Goal: Information Seeking & Learning: Learn about a topic

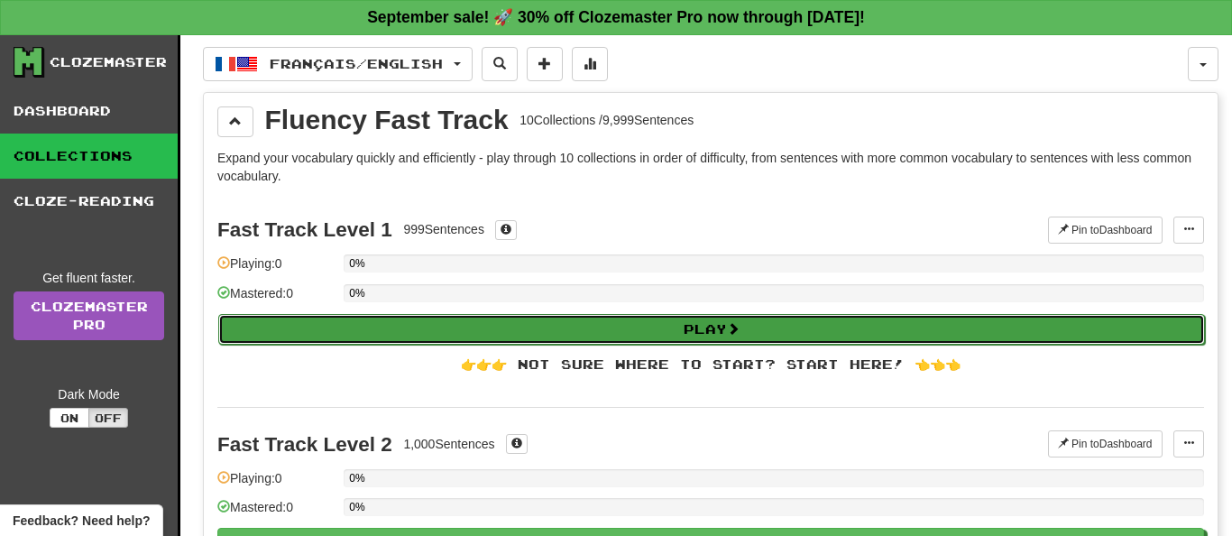
click at [709, 327] on button "Play" at bounding box center [711, 329] width 987 height 31
select select "**"
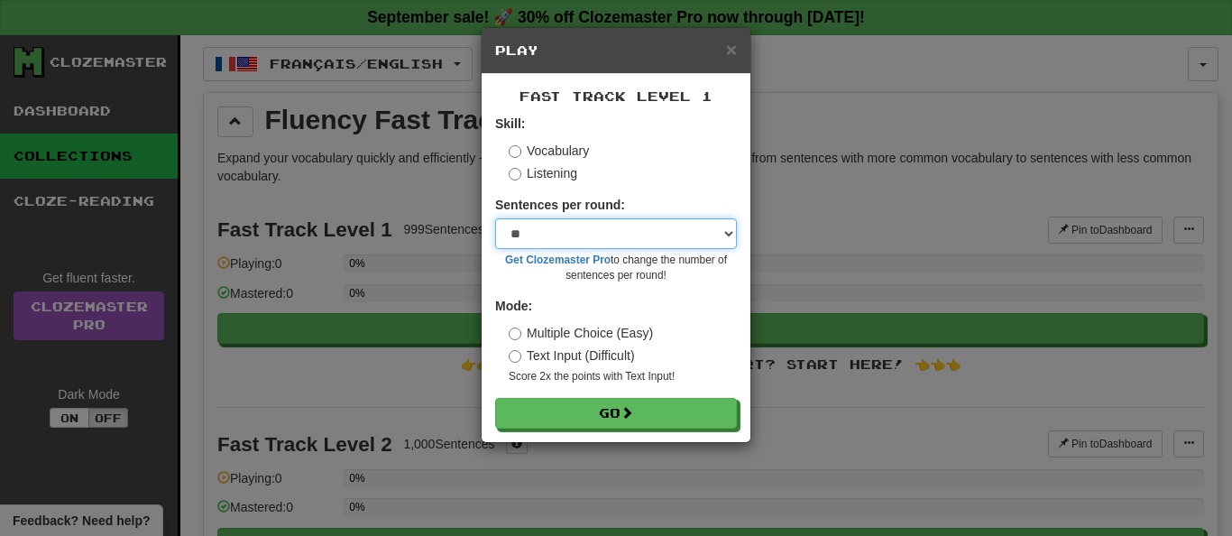
click at [495, 218] on select "* ** ** ** ** ** *** ********" at bounding box center [616, 233] width 242 height 31
click at [721, 235] on select "* ** ** ** ** ** *** ********" at bounding box center [616, 233] width 242 height 31
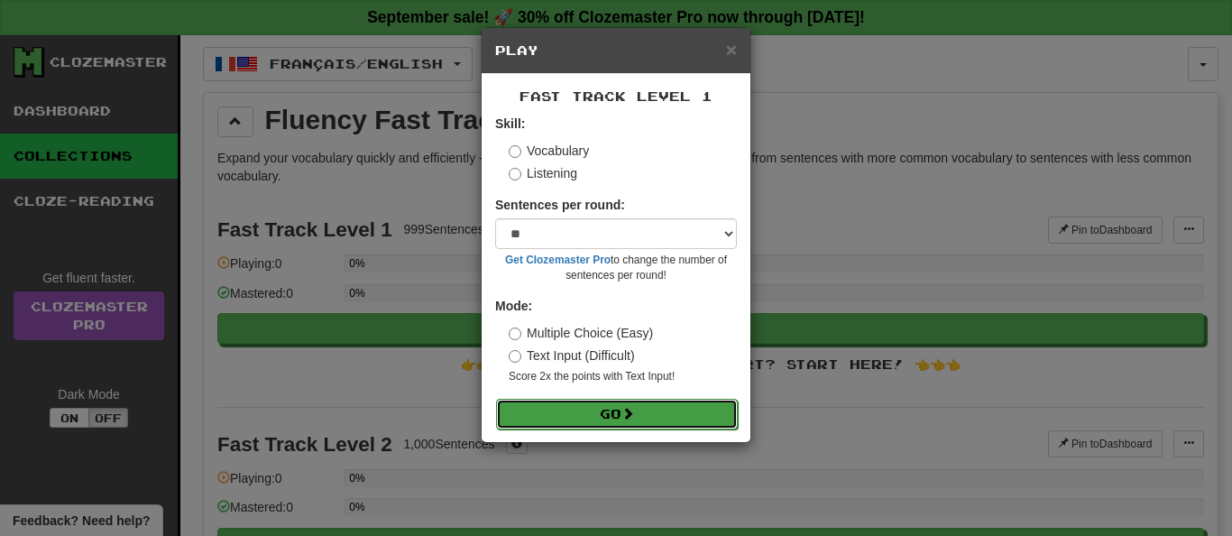
click at [617, 409] on button "Go" at bounding box center [617, 414] width 242 height 31
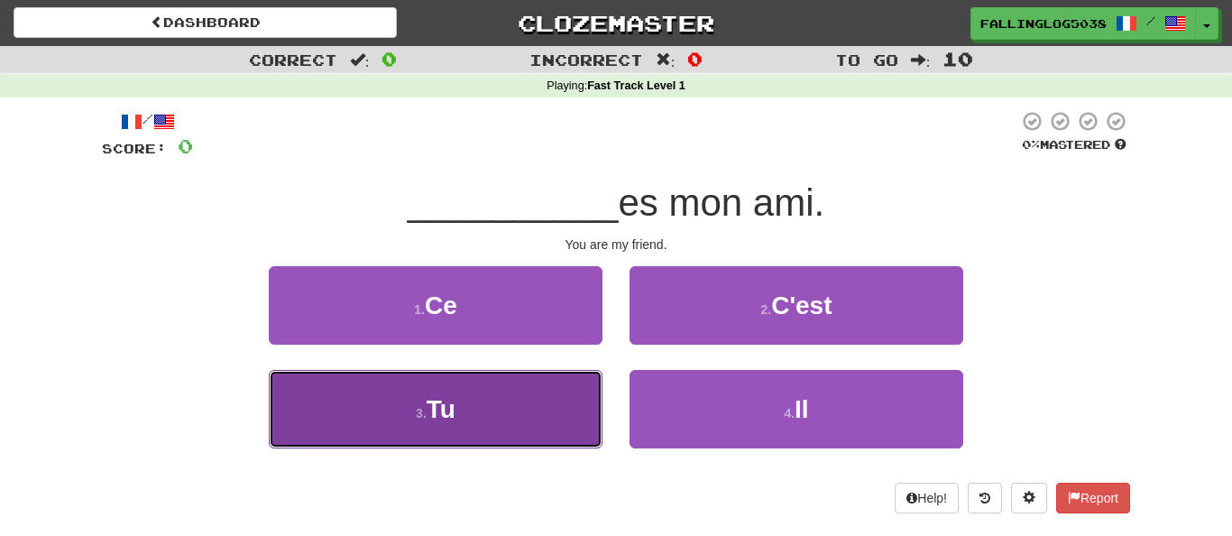
click at [492, 402] on button "3 . Tu" at bounding box center [436, 409] width 334 height 78
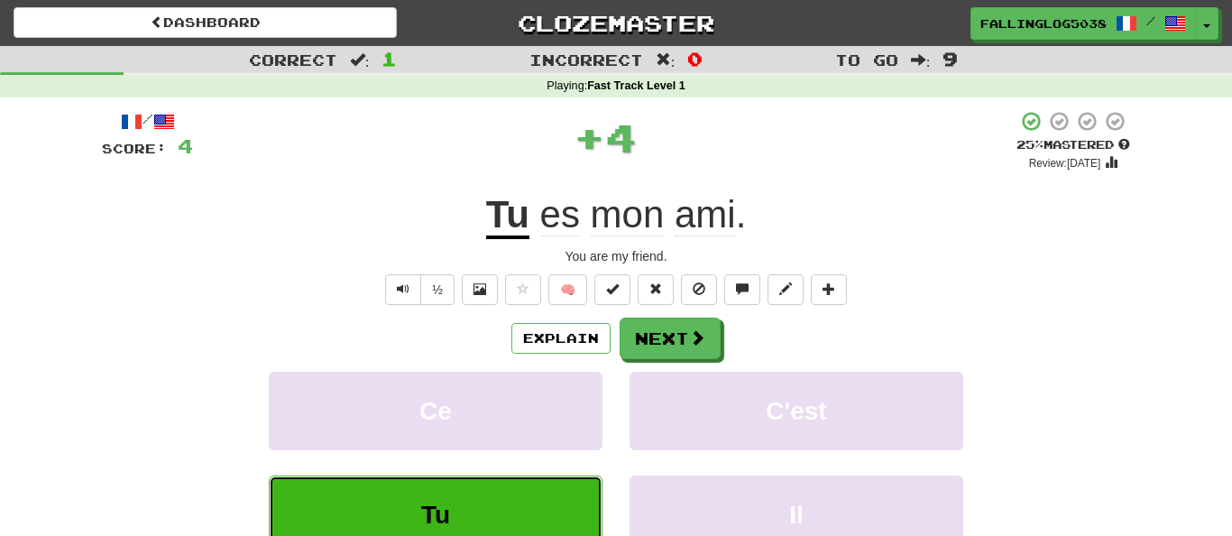
scroll to position [67, 0]
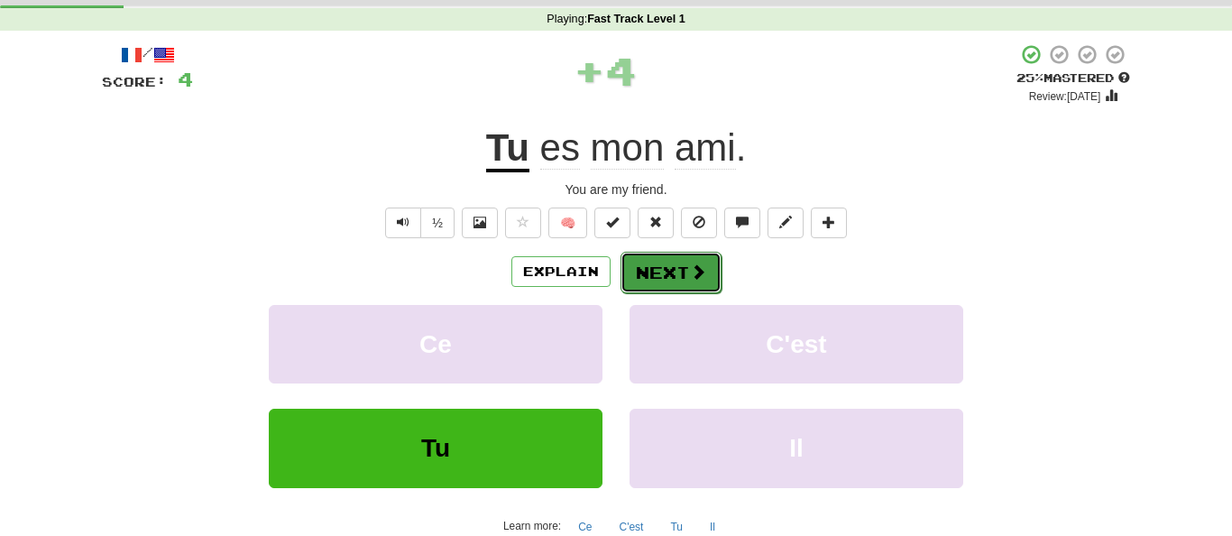
click at [676, 283] on button "Next" at bounding box center [671, 272] width 101 height 41
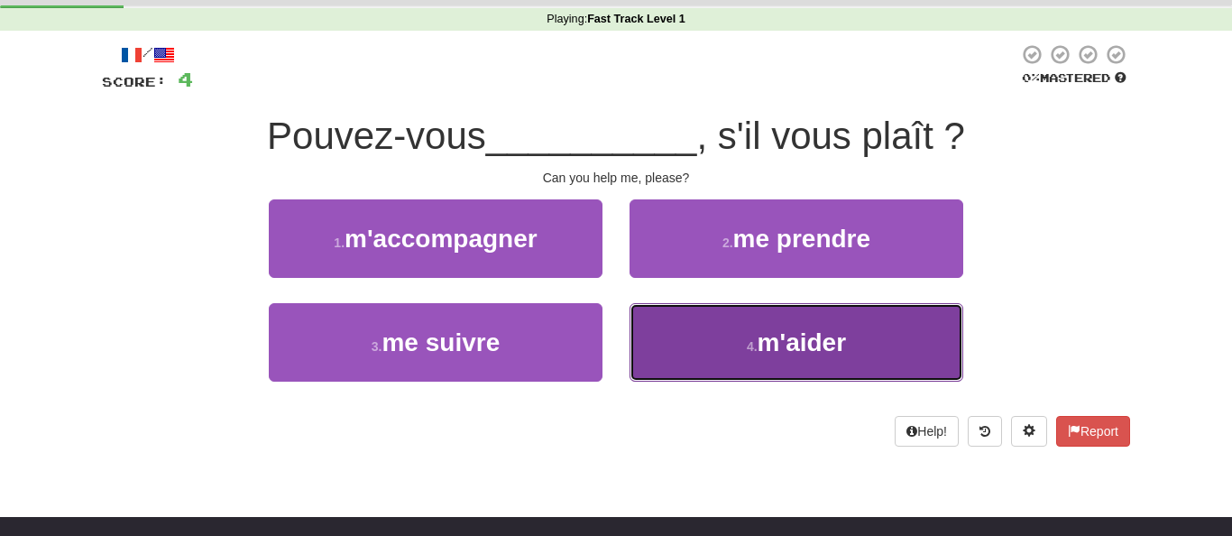
click at [791, 329] on span "m'aider" at bounding box center [802, 342] width 88 height 28
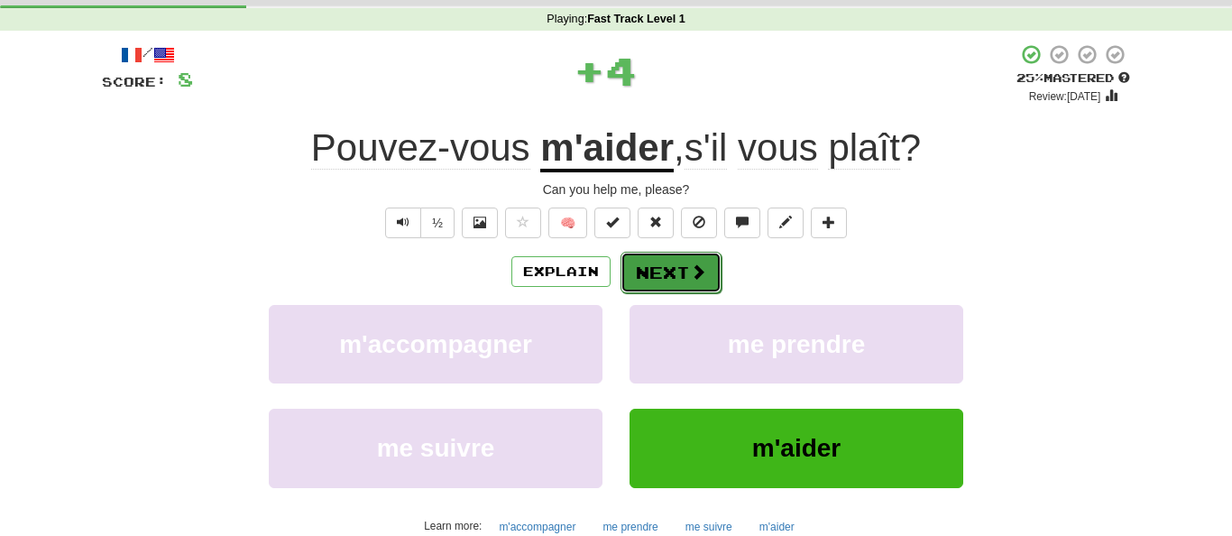
click at [679, 273] on button "Next" at bounding box center [671, 272] width 101 height 41
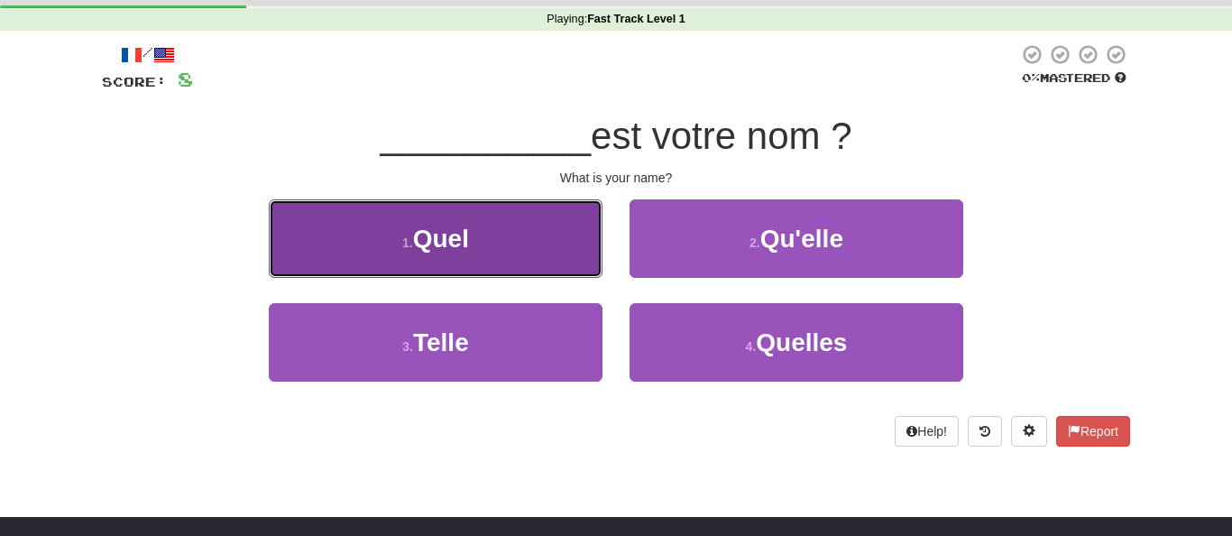
click at [537, 226] on button "1 . Quel" at bounding box center [436, 238] width 334 height 78
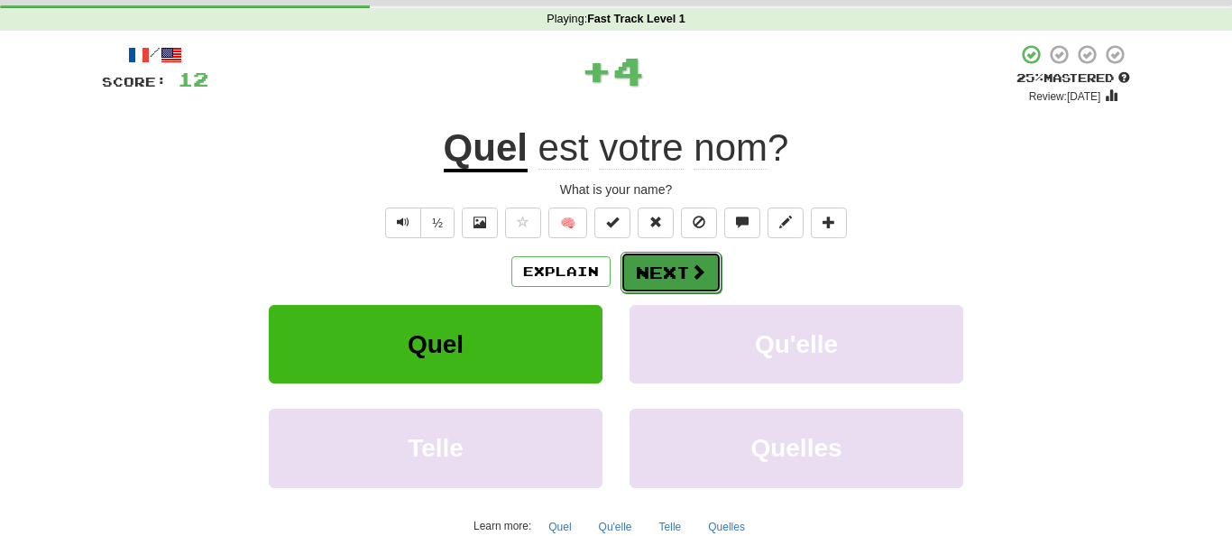
click at [657, 281] on button "Next" at bounding box center [671, 272] width 101 height 41
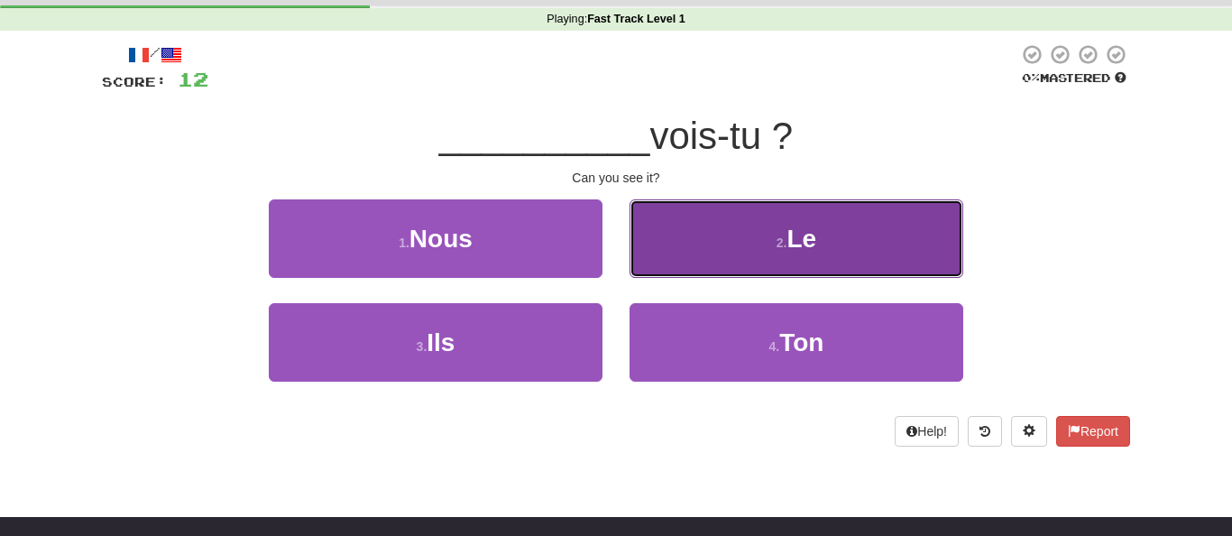
click at [704, 225] on button "2 . Le" at bounding box center [797, 238] width 334 height 78
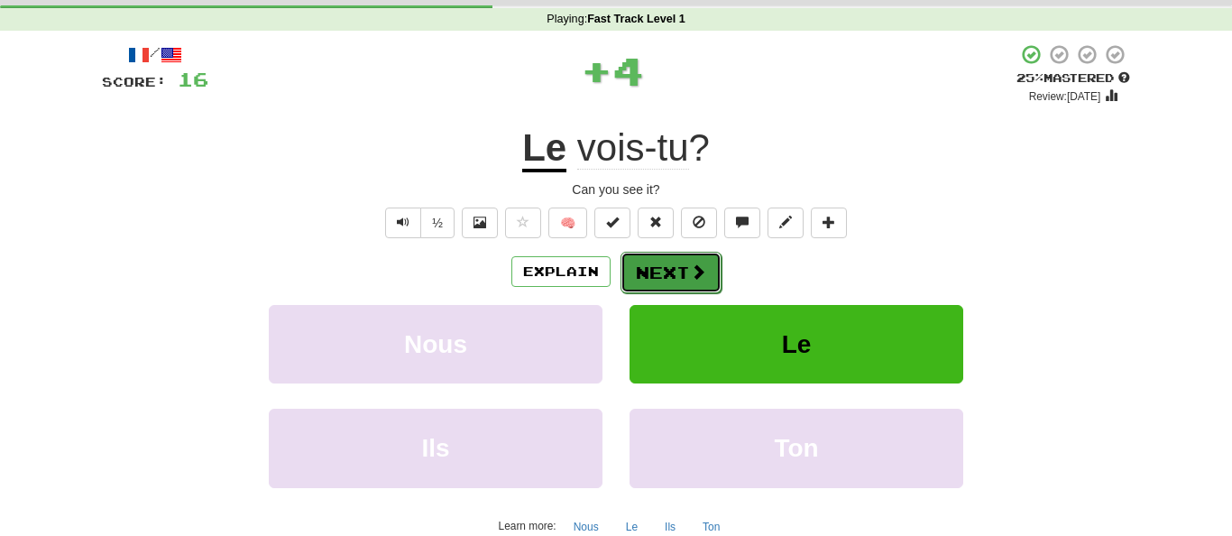
click at [664, 266] on button "Next" at bounding box center [671, 272] width 101 height 41
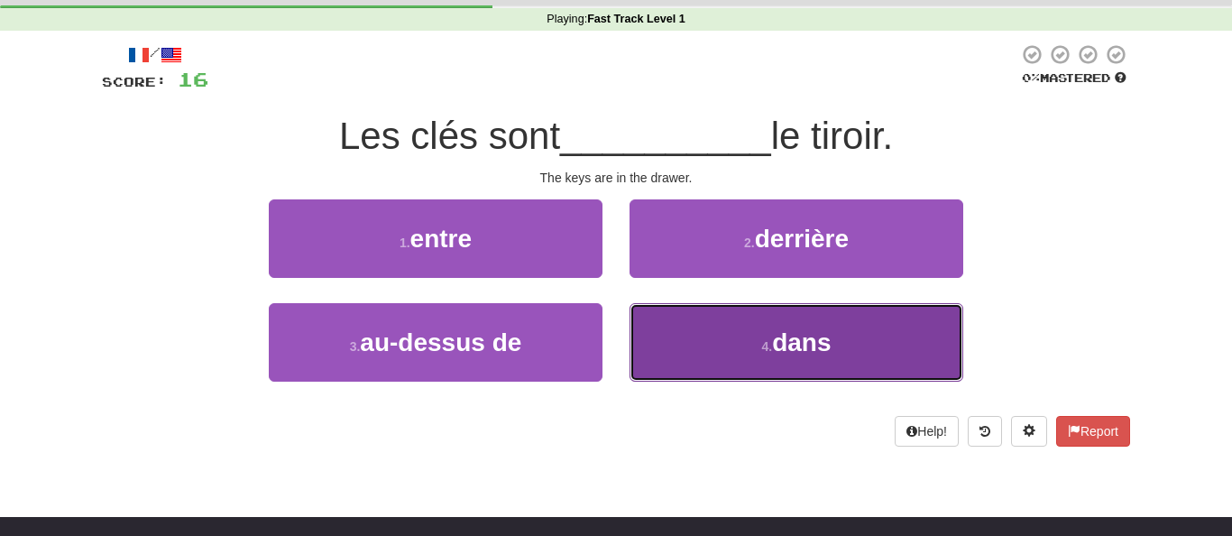
click at [688, 363] on button "4 . dans" at bounding box center [797, 342] width 334 height 78
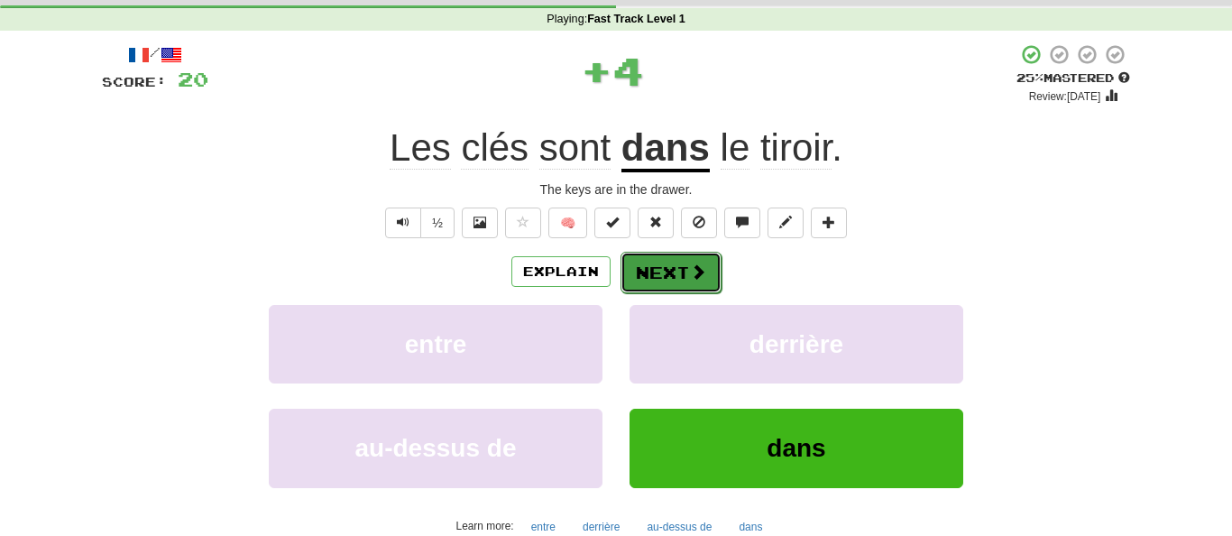
click at [680, 274] on button "Next" at bounding box center [671, 272] width 101 height 41
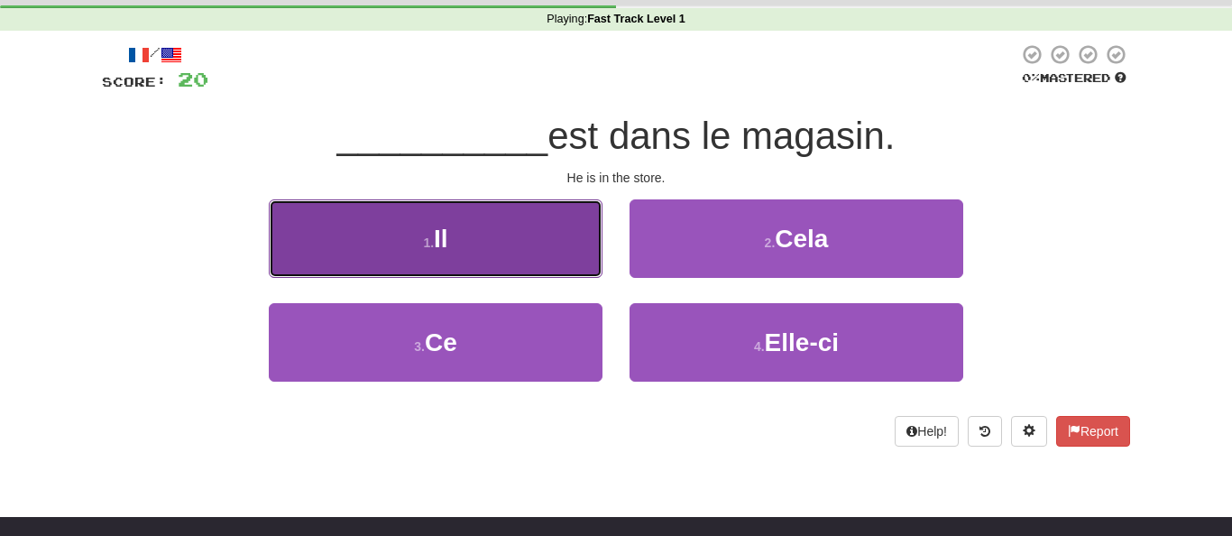
click at [487, 237] on button "1 . Il" at bounding box center [436, 238] width 334 height 78
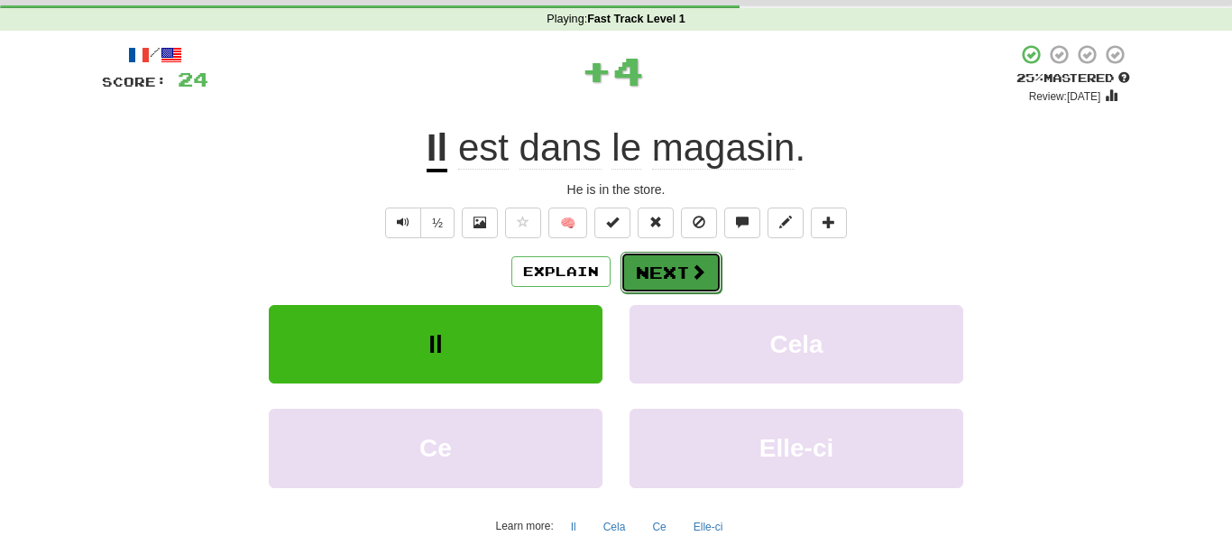
click at [665, 274] on button "Next" at bounding box center [671, 272] width 101 height 41
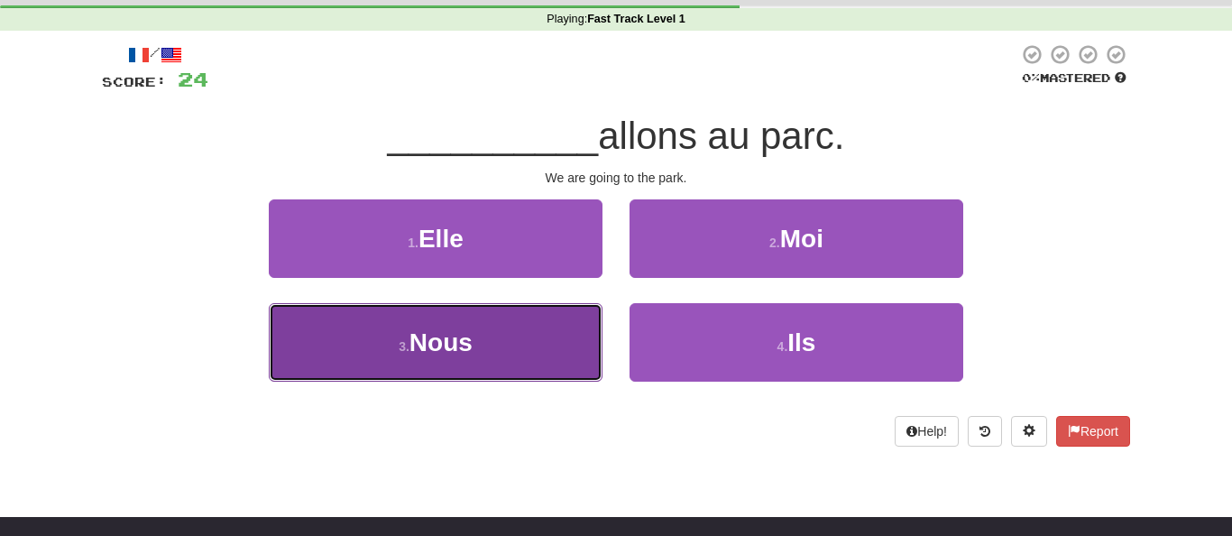
click at [550, 355] on button "3 . Nous" at bounding box center [436, 342] width 334 height 78
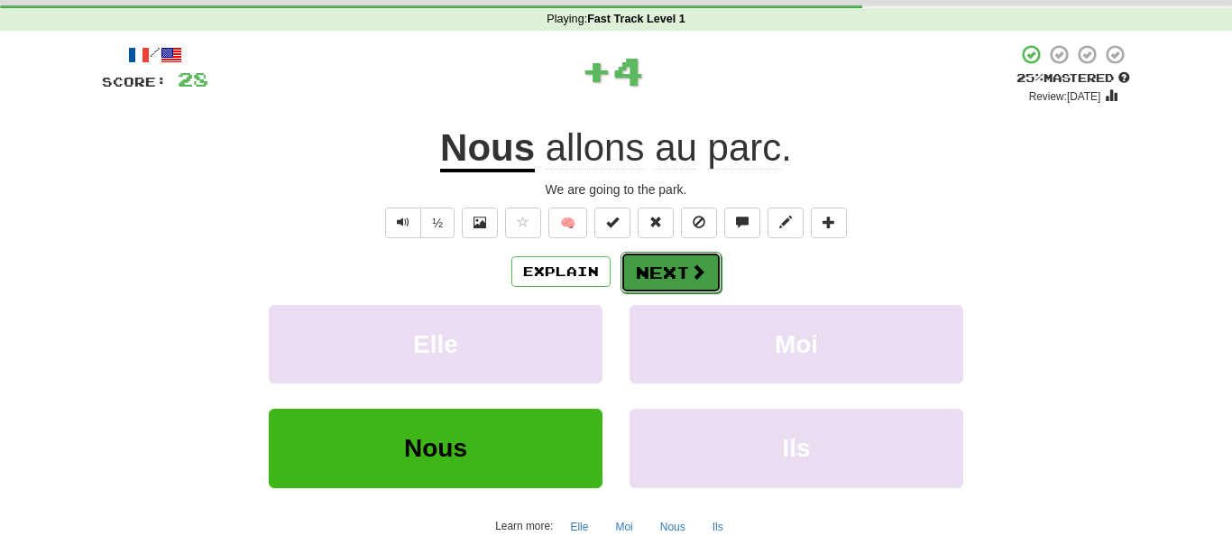
click at [673, 285] on button "Next" at bounding box center [671, 272] width 101 height 41
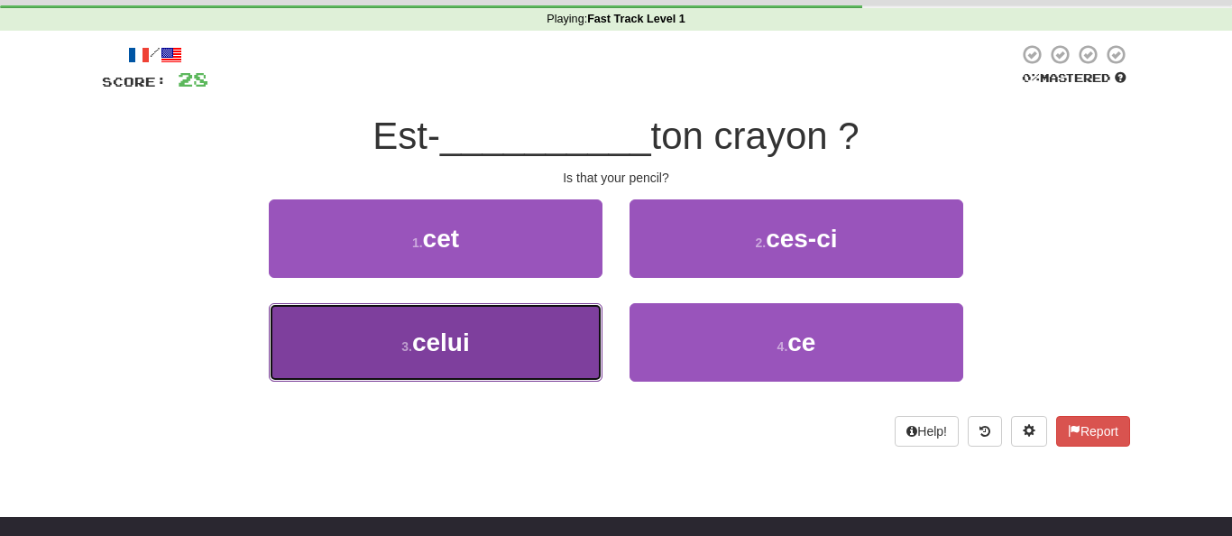
click at [548, 327] on button "3 . celui" at bounding box center [436, 342] width 334 height 78
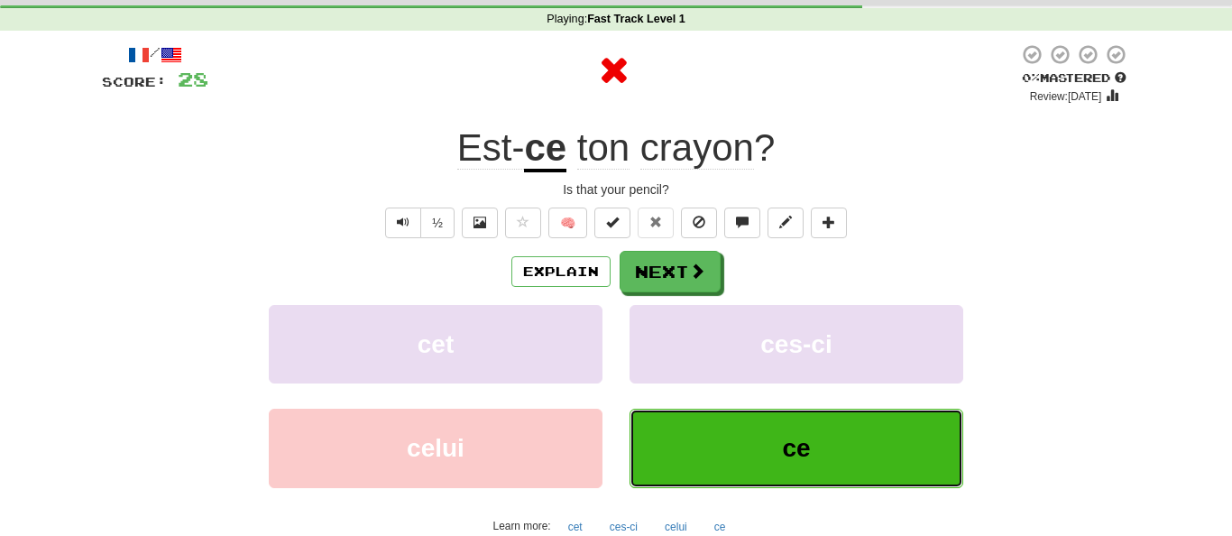
click at [747, 462] on button "ce" at bounding box center [797, 448] width 334 height 78
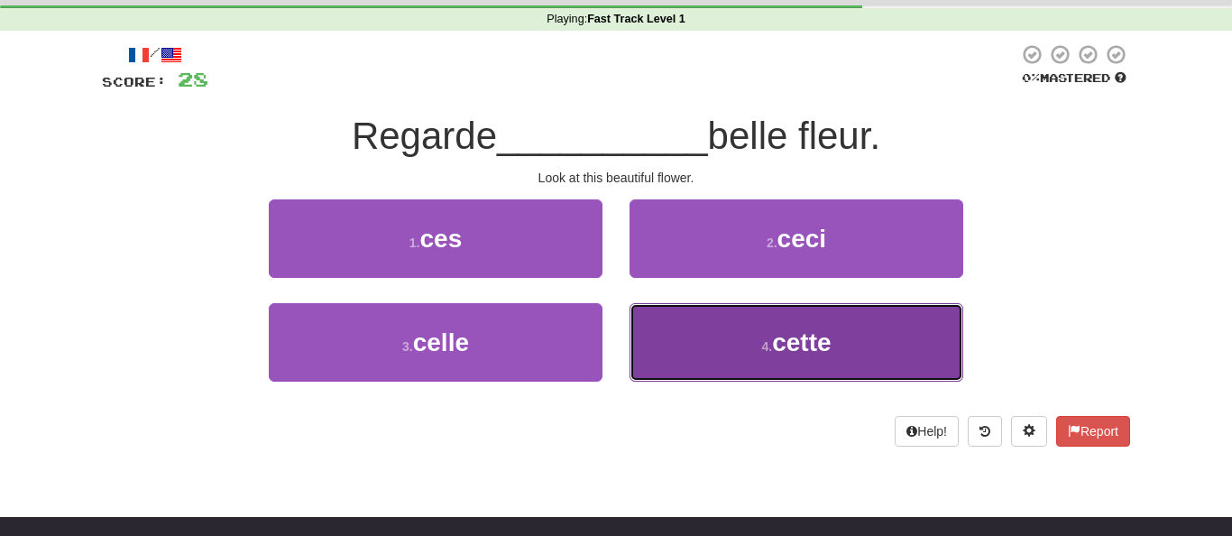
click at [672, 361] on button "4 . cette" at bounding box center [797, 342] width 334 height 78
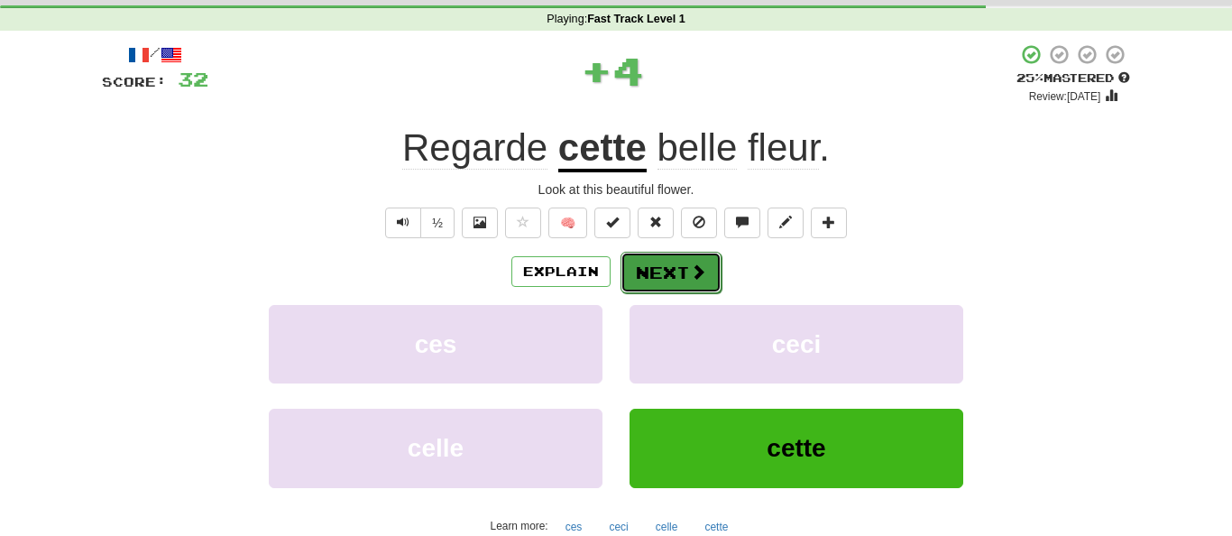
click at [667, 271] on button "Next" at bounding box center [671, 272] width 101 height 41
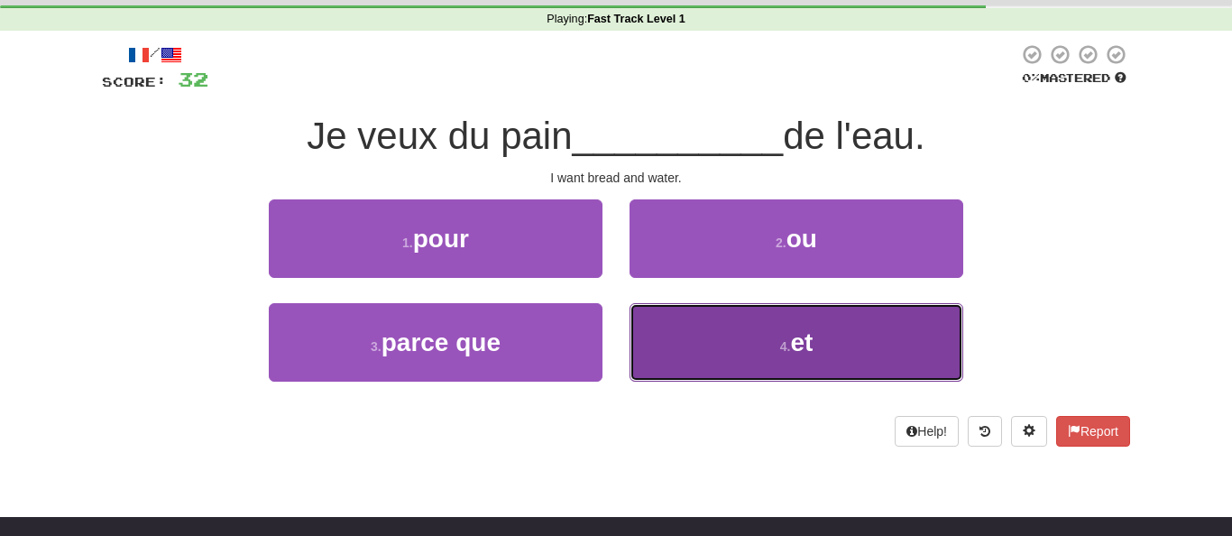
click at [816, 347] on button "4 . et" at bounding box center [797, 342] width 334 height 78
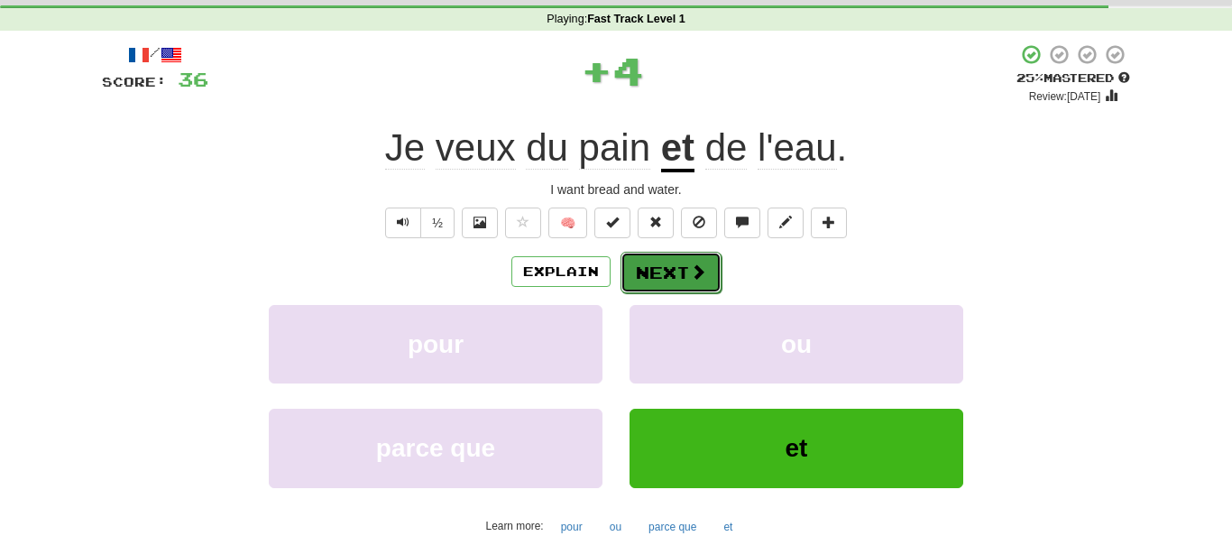
click at [681, 278] on button "Next" at bounding box center [671, 272] width 101 height 41
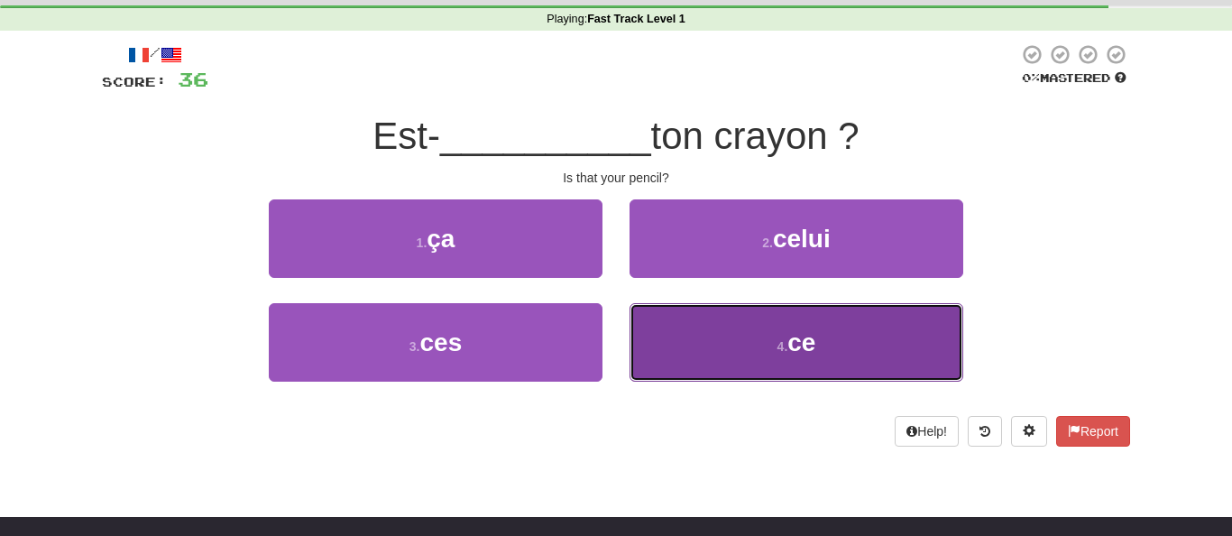
click at [735, 374] on button "4 . ce" at bounding box center [797, 342] width 334 height 78
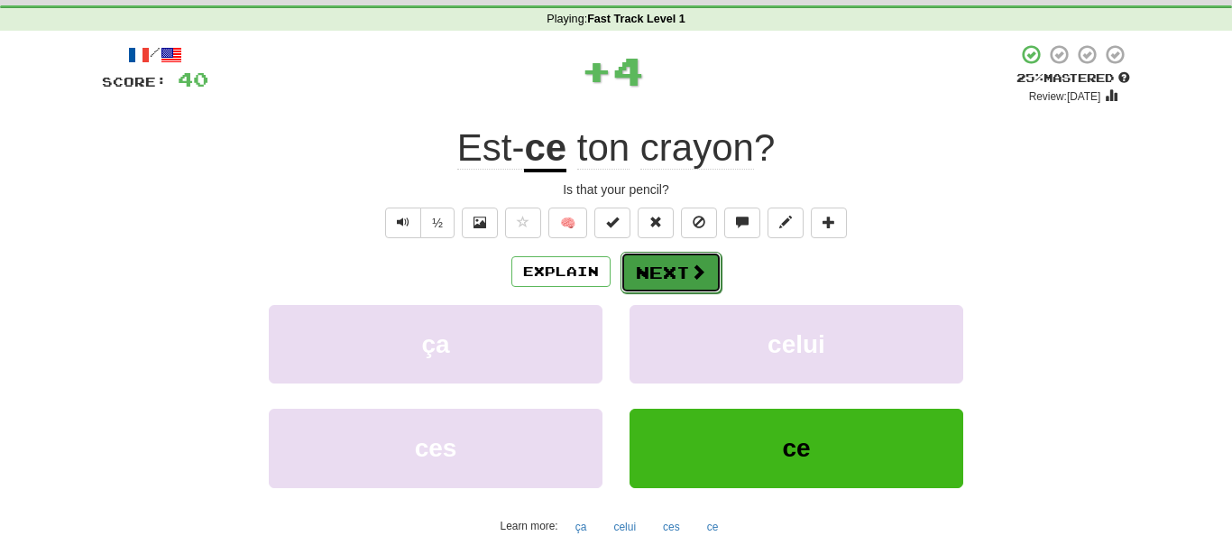
click at [678, 281] on button "Next" at bounding box center [671, 272] width 101 height 41
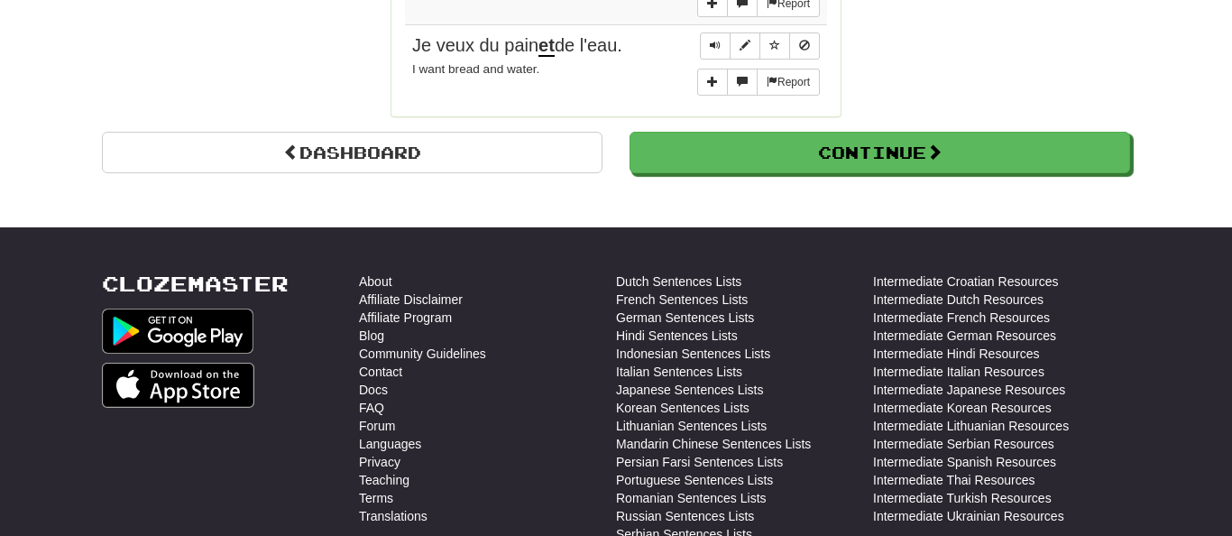
scroll to position [1776, 0]
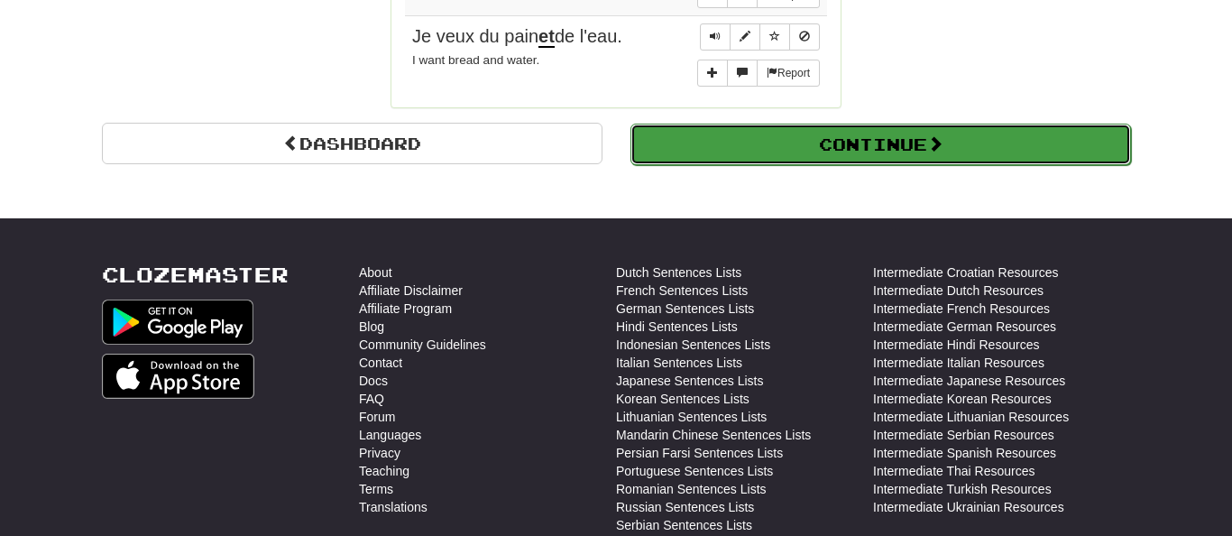
click at [852, 143] on button "Continue" at bounding box center [880, 144] width 501 height 41
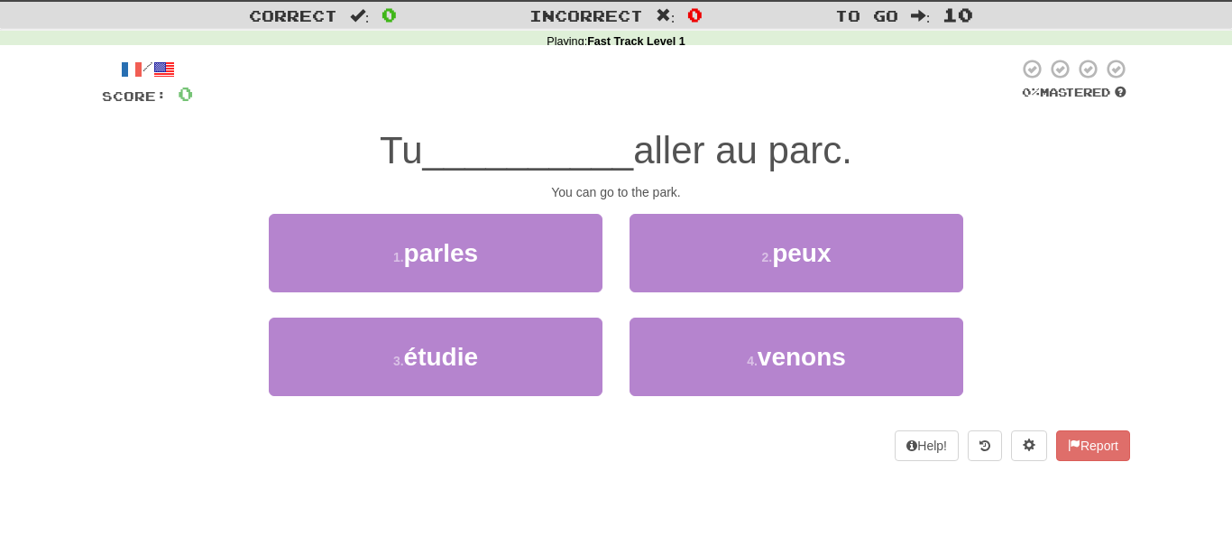
scroll to position [0, 0]
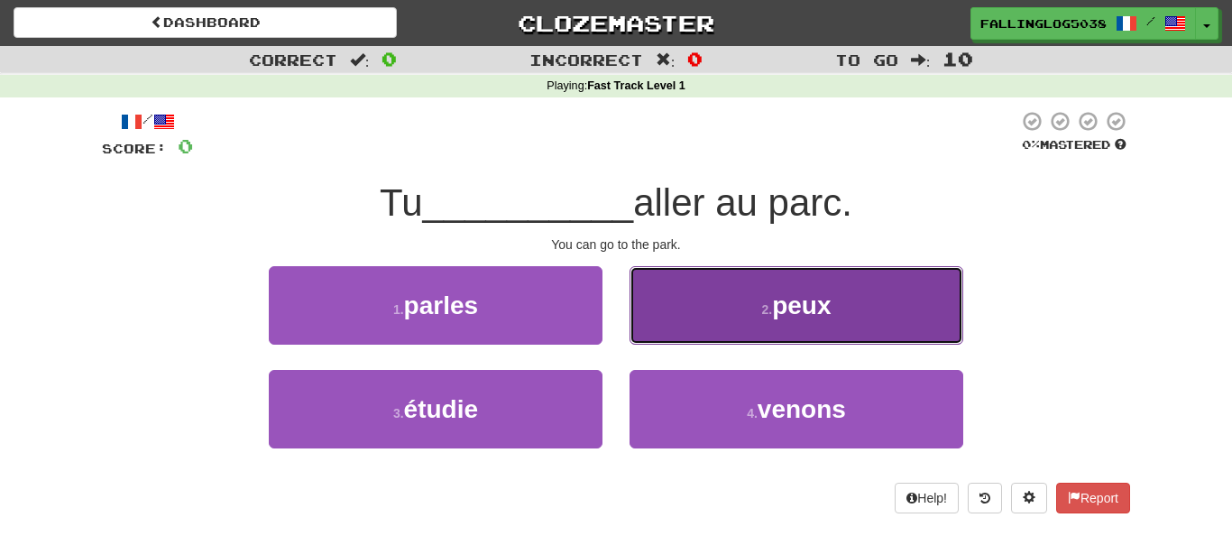
click at [712, 323] on button "2 . peux" at bounding box center [797, 305] width 334 height 78
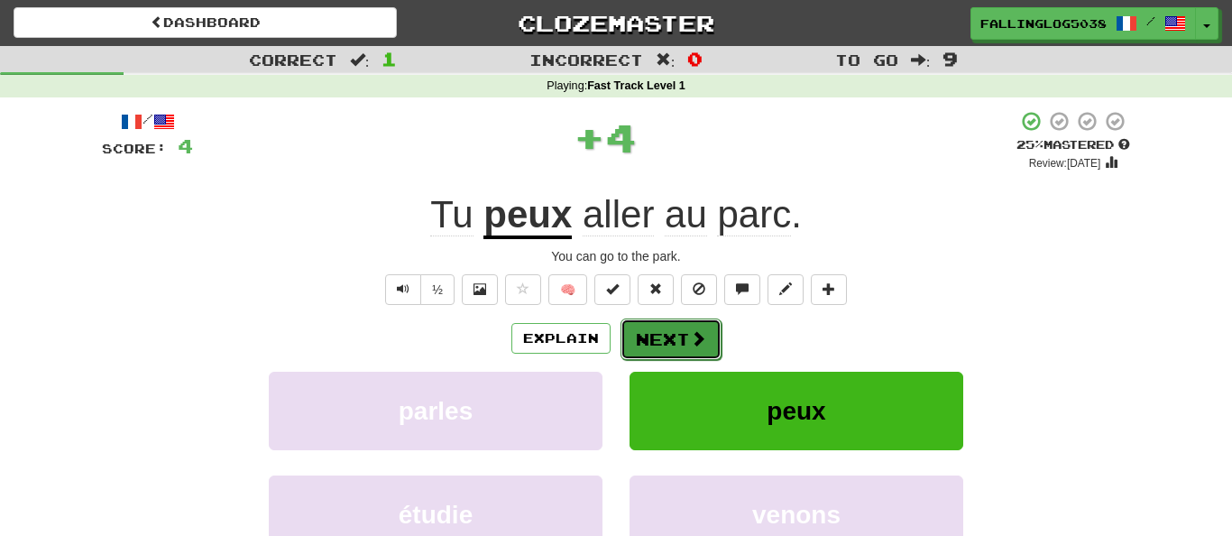
click at [690, 335] on span at bounding box center [698, 338] width 16 height 16
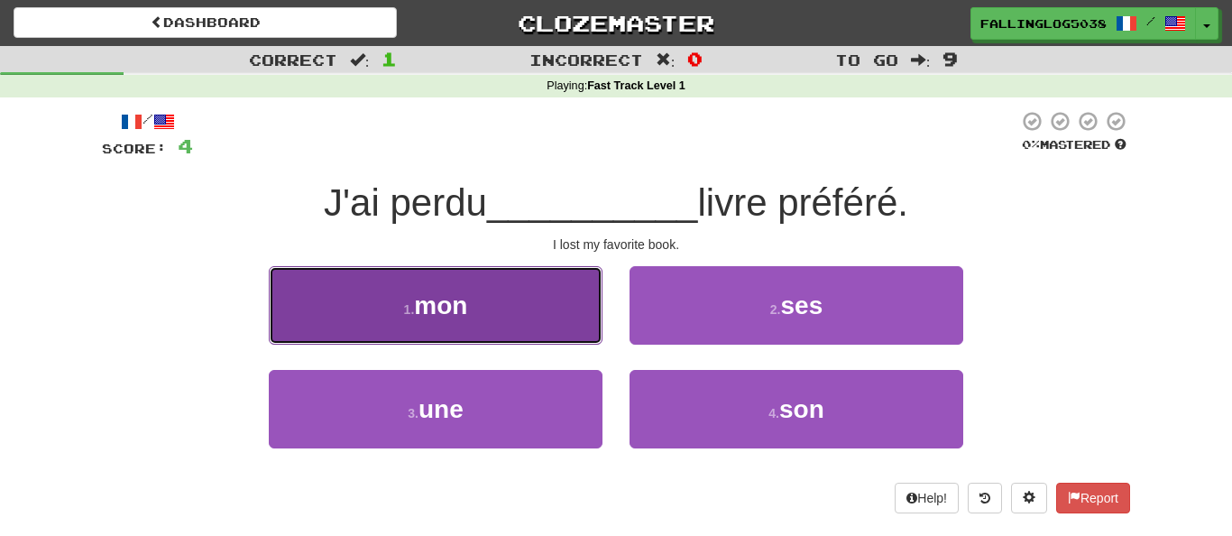
click at [557, 331] on button "1 . mon" at bounding box center [436, 305] width 334 height 78
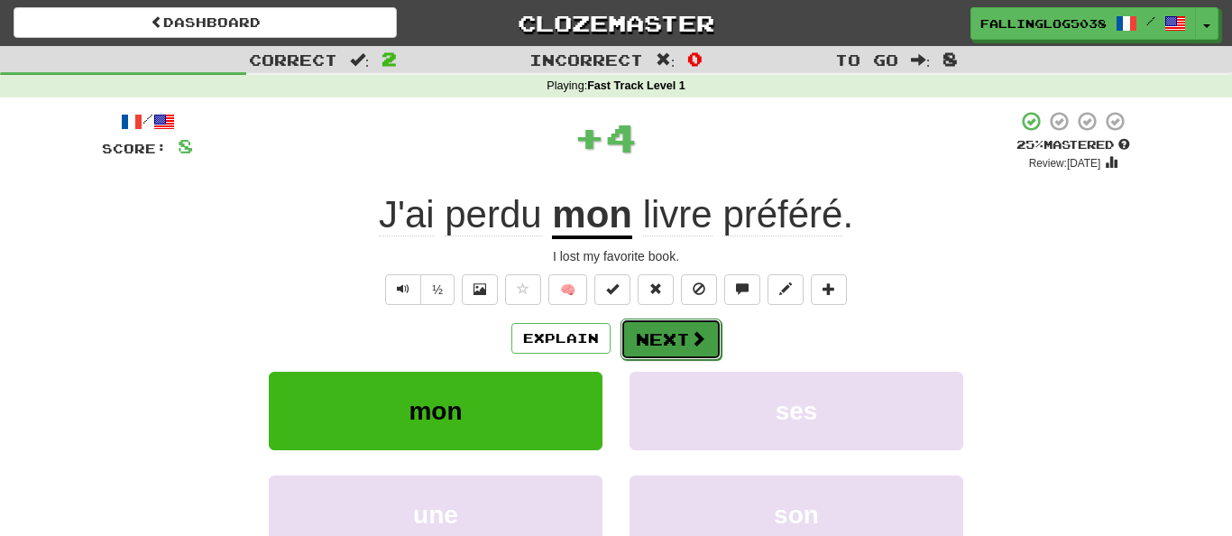
click at [682, 333] on button "Next" at bounding box center [671, 338] width 101 height 41
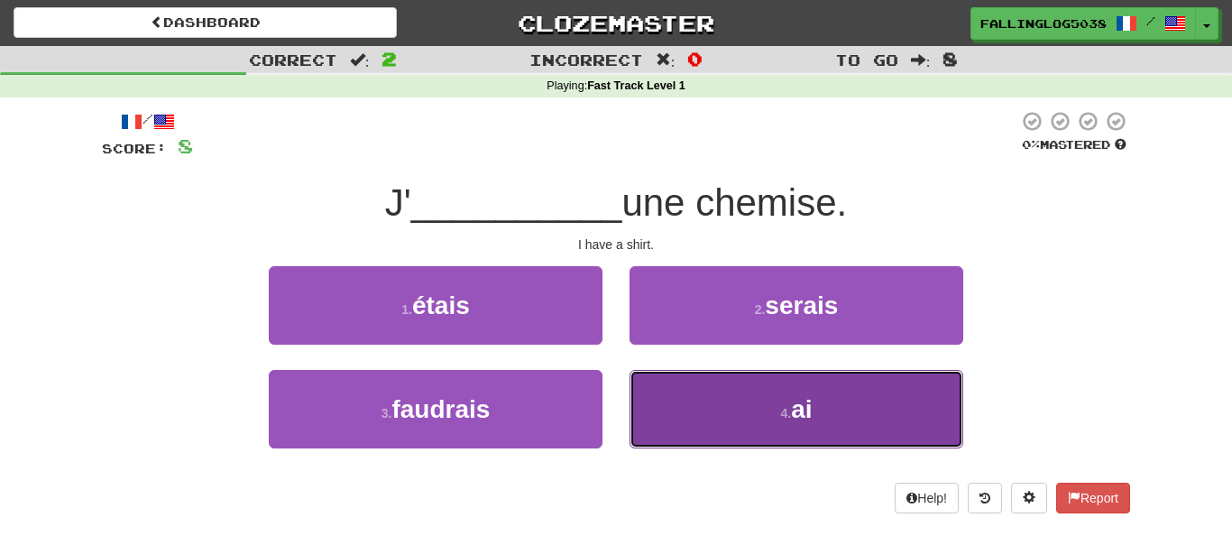
click at [748, 413] on button "4 . ai" at bounding box center [797, 409] width 334 height 78
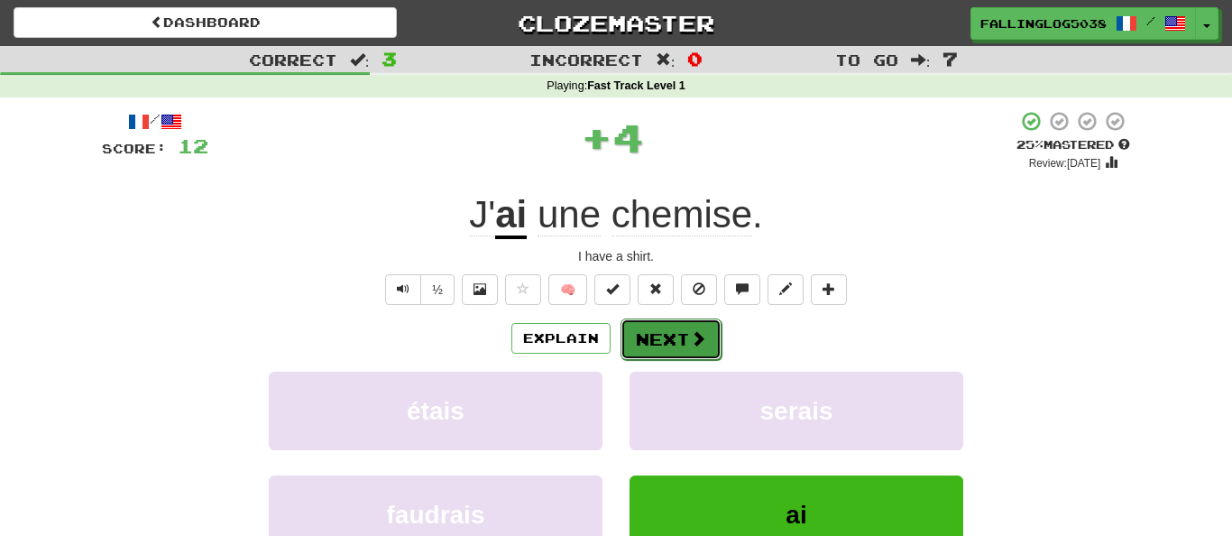
click at [664, 338] on button "Next" at bounding box center [671, 338] width 101 height 41
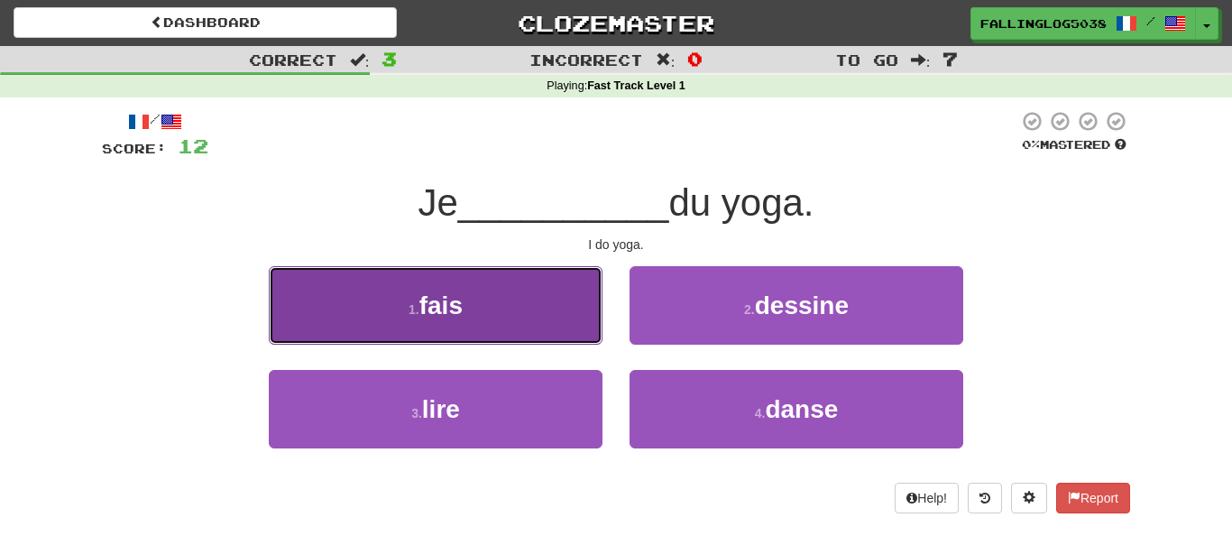
click at [593, 326] on button "1 . fais" at bounding box center [436, 305] width 334 height 78
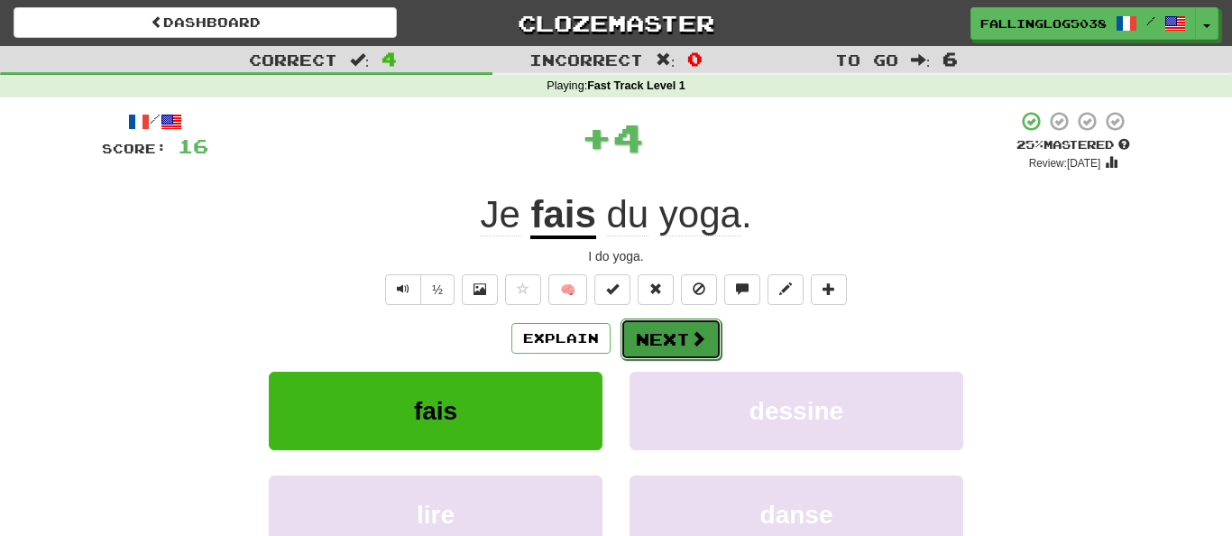
click at [649, 342] on button "Next" at bounding box center [671, 338] width 101 height 41
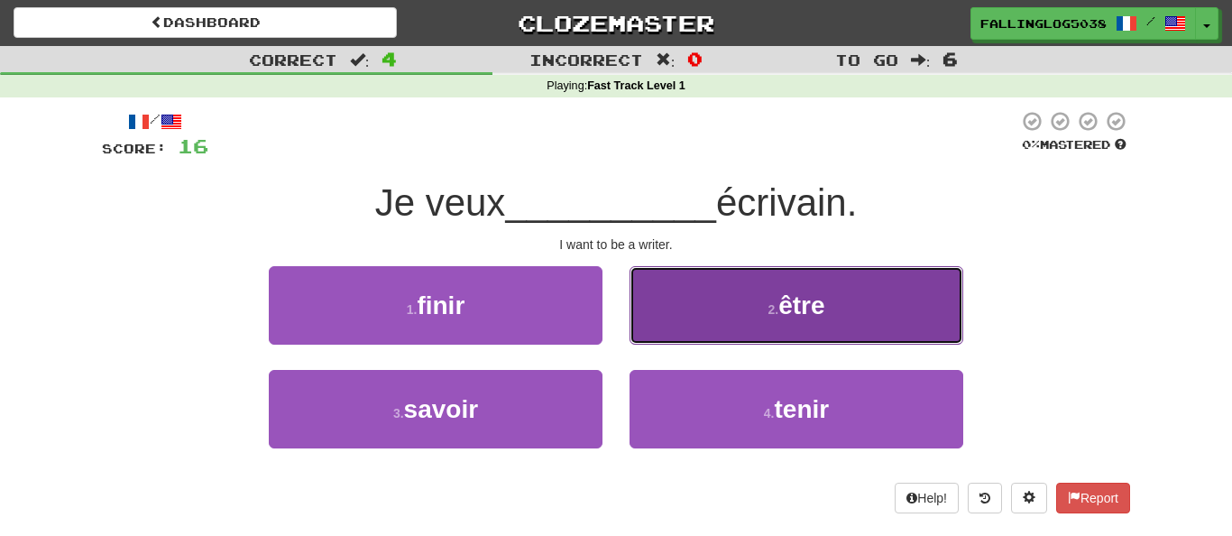
click at [732, 320] on button "2 . être" at bounding box center [797, 305] width 334 height 78
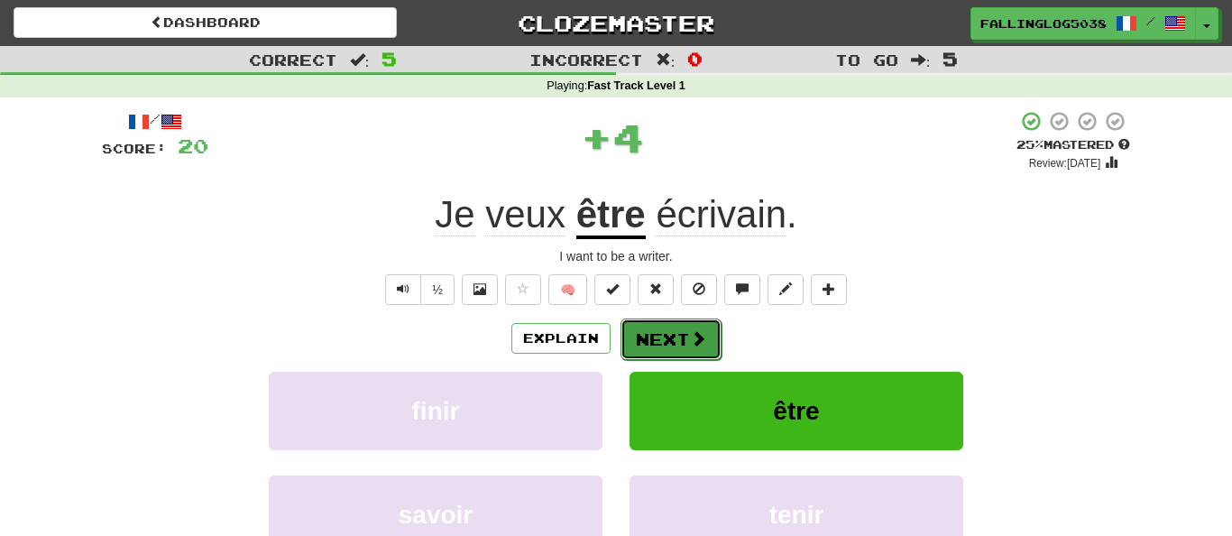
click at [667, 348] on button "Next" at bounding box center [671, 338] width 101 height 41
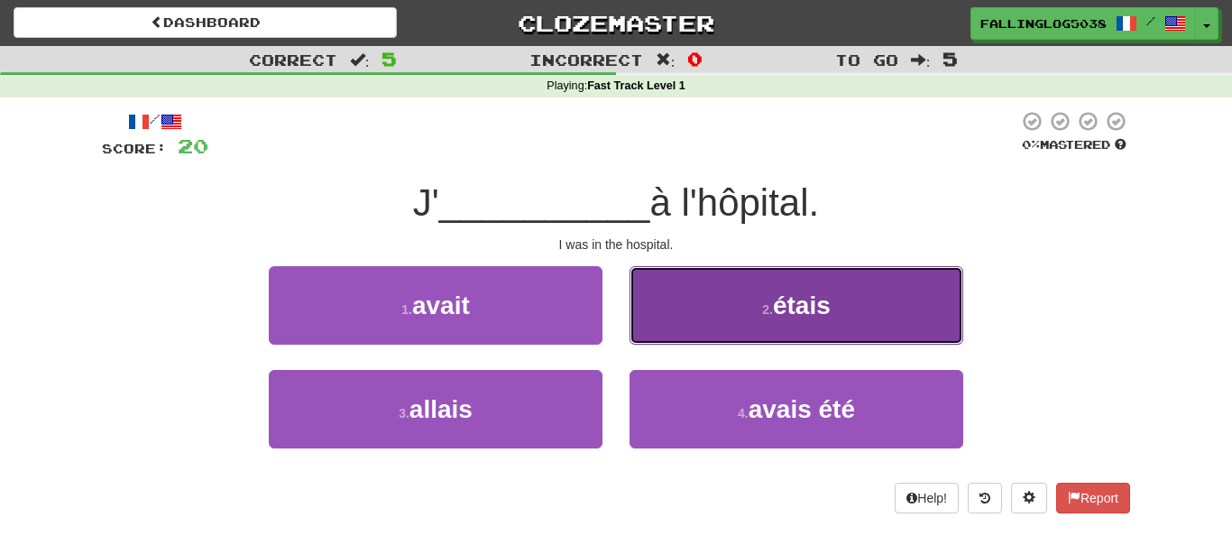
click at [730, 302] on button "2 . étais" at bounding box center [797, 305] width 334 height 78
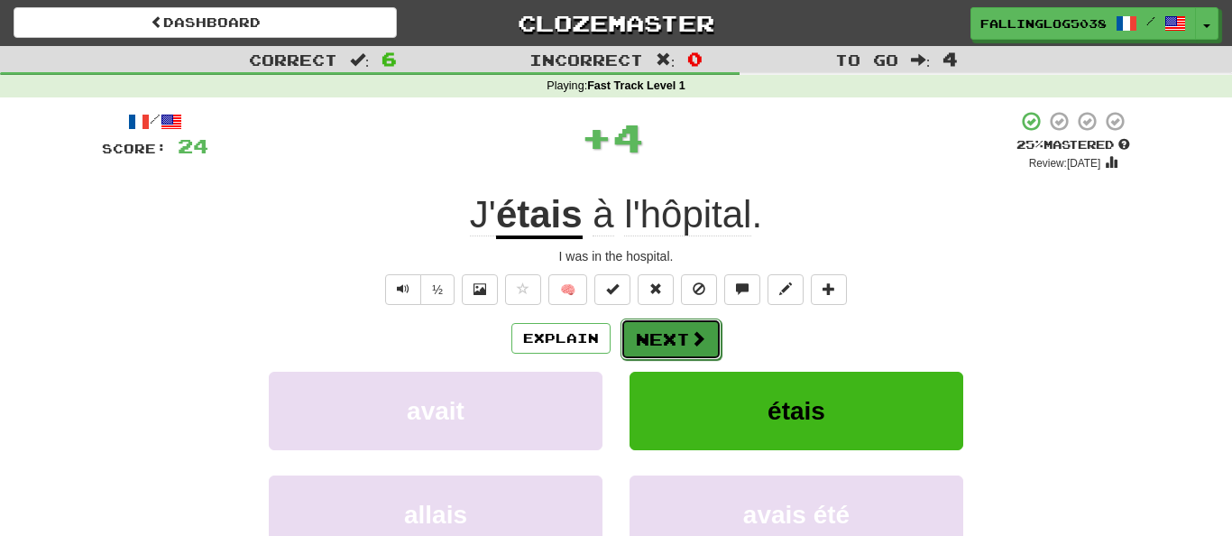
click at [676, 321] on button "Next" at bounding box center [671, 338] width 101 height 41
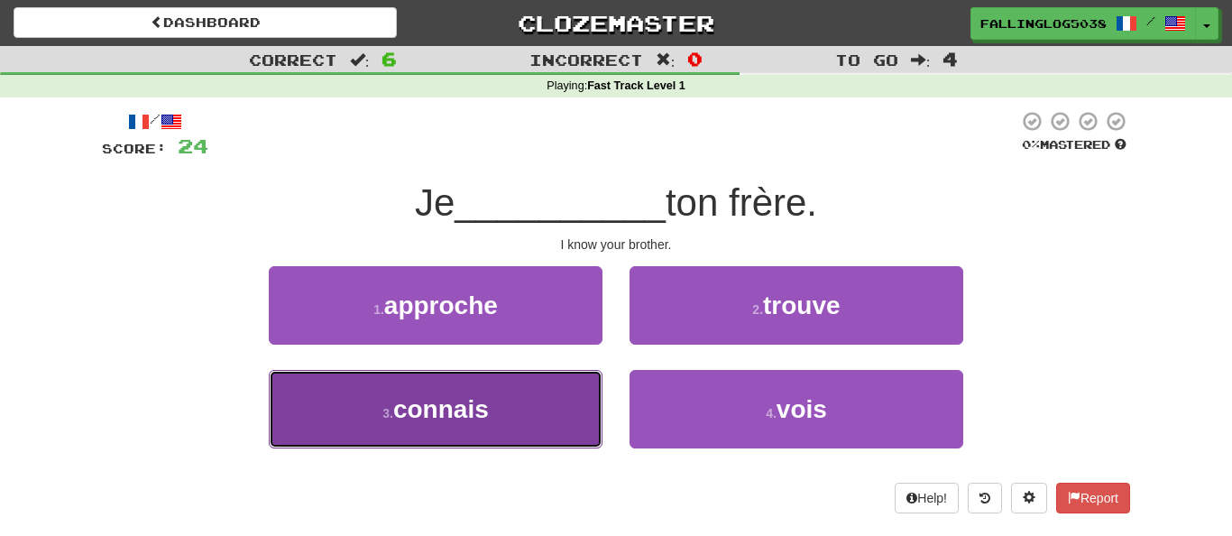
click at [570, 413] on button "3 . connais" at bounding box center [436, 409] width 334 height 78
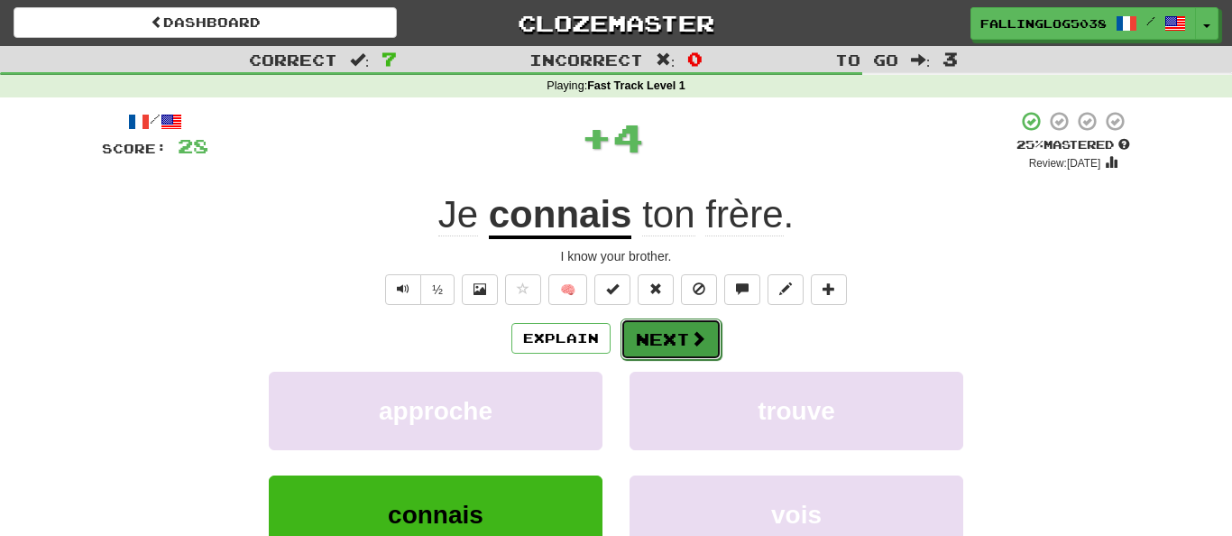
click at [689, 319] on button "Next" at bounding box center [671, 338] width 101 height 41
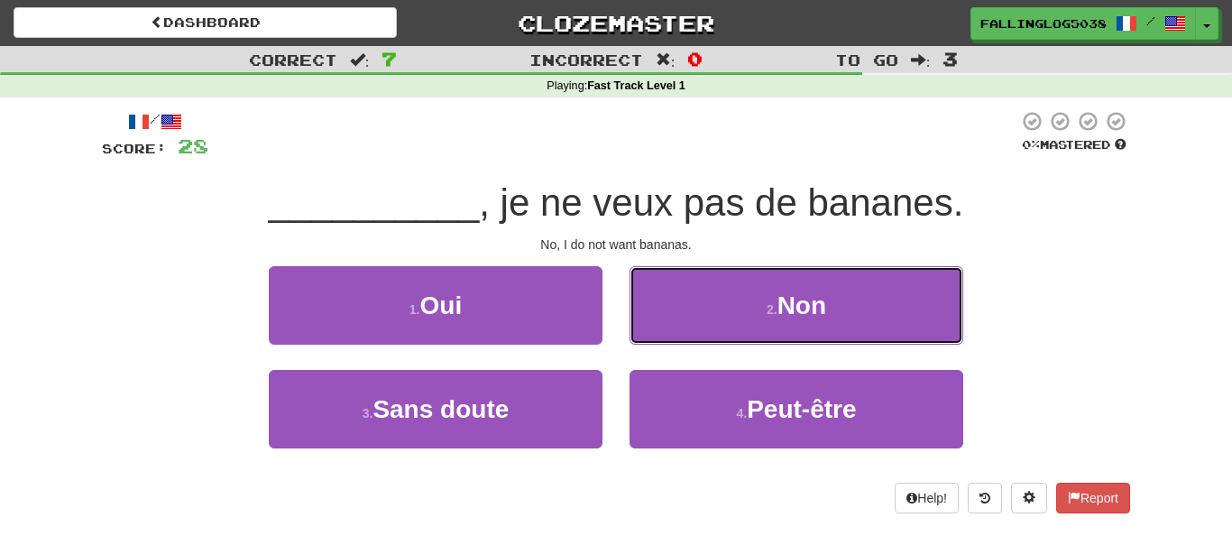
click at [689, 319] on button "2 . Non" at bounding box center [797, 305] width 334 height 78
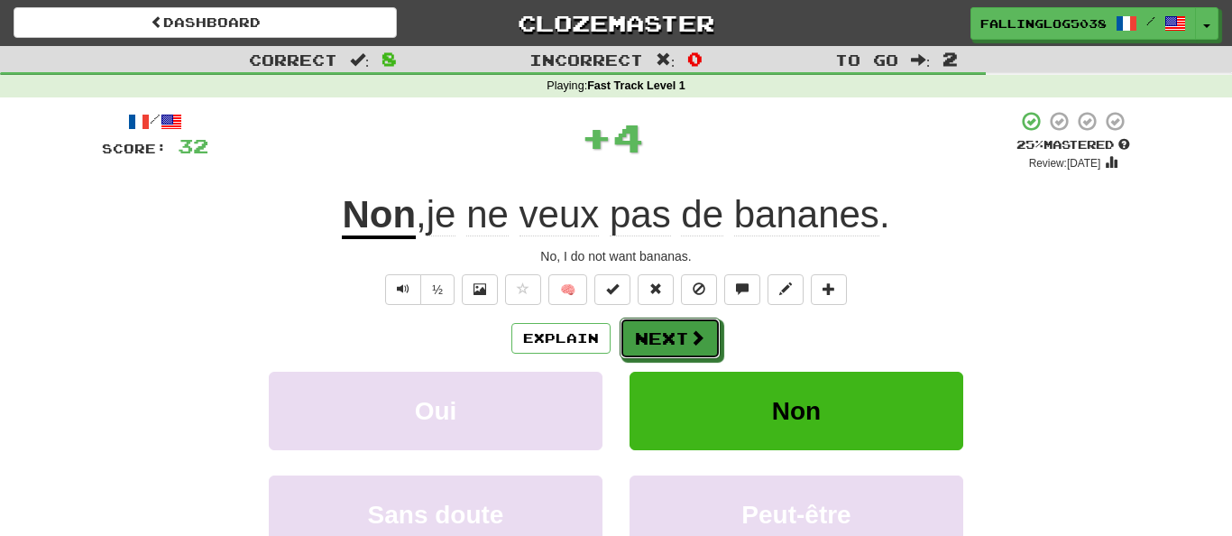
click at [689, 319] on button "Next" at bounding box center [670, 337] width 101 height 41
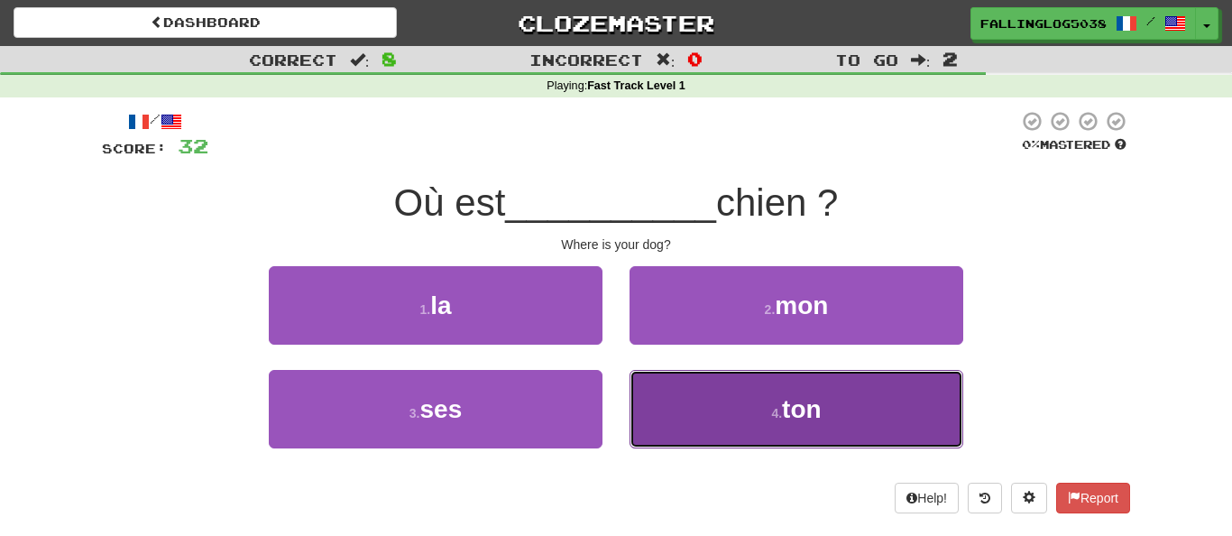
click at [736, 425] on button "4 . ton" at bounding box center [797, 409] width 334 height 78
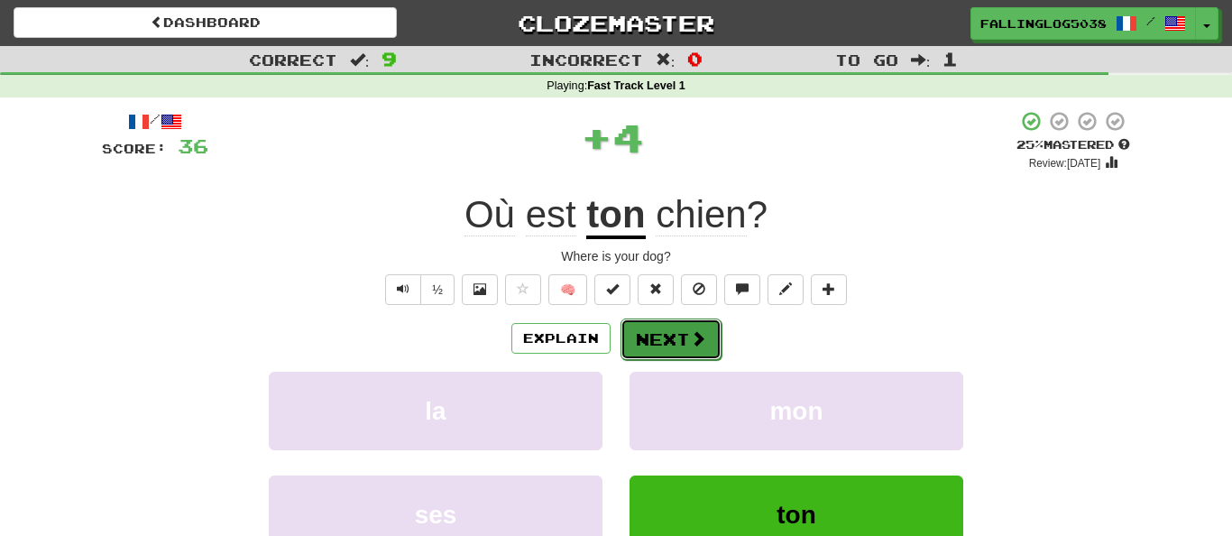
click at [685, 335] on button "Next" at bounding box center [671, 338] width 101 height 41
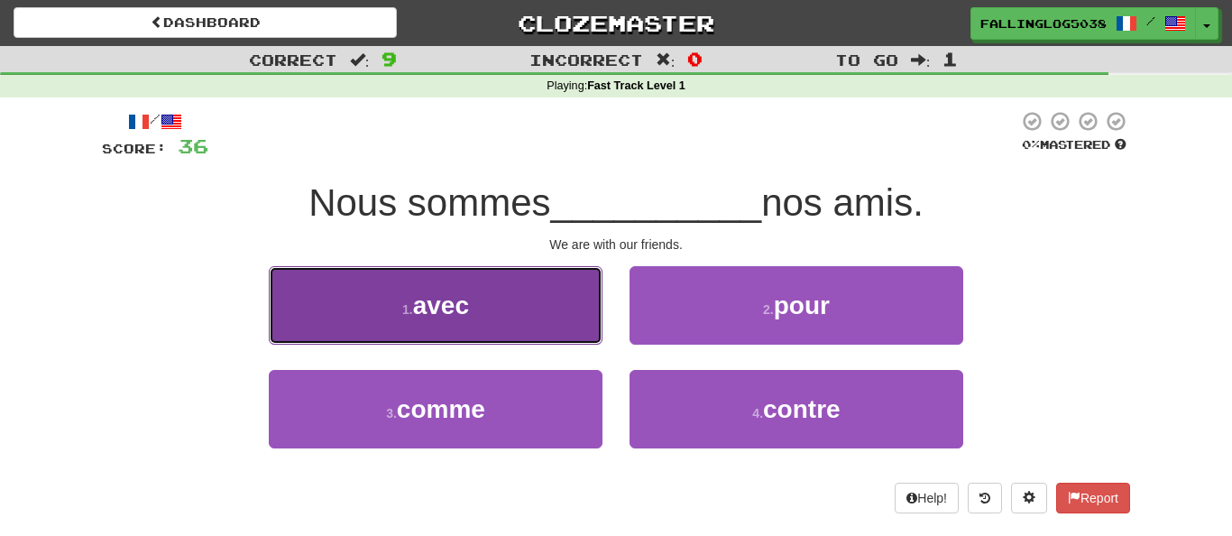
click at [490, 330] on button "1 . avec" at bounding box center [436, 305] width 334 height 78
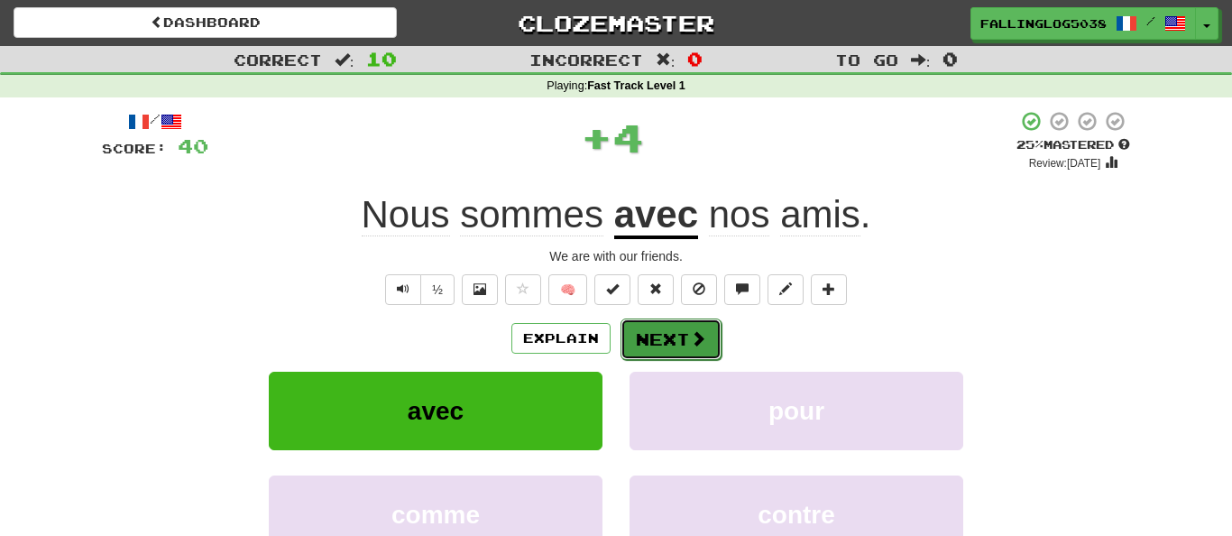
click at [695, 330] on span at bounding box center [698, 338] width 16 height 16
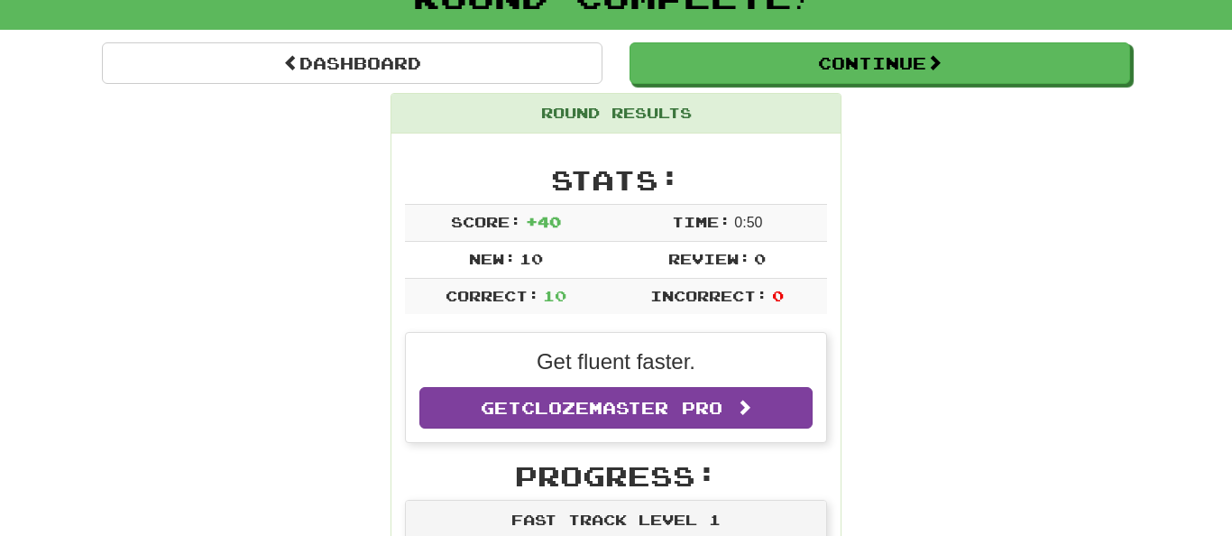
scroll to position [142, 0]
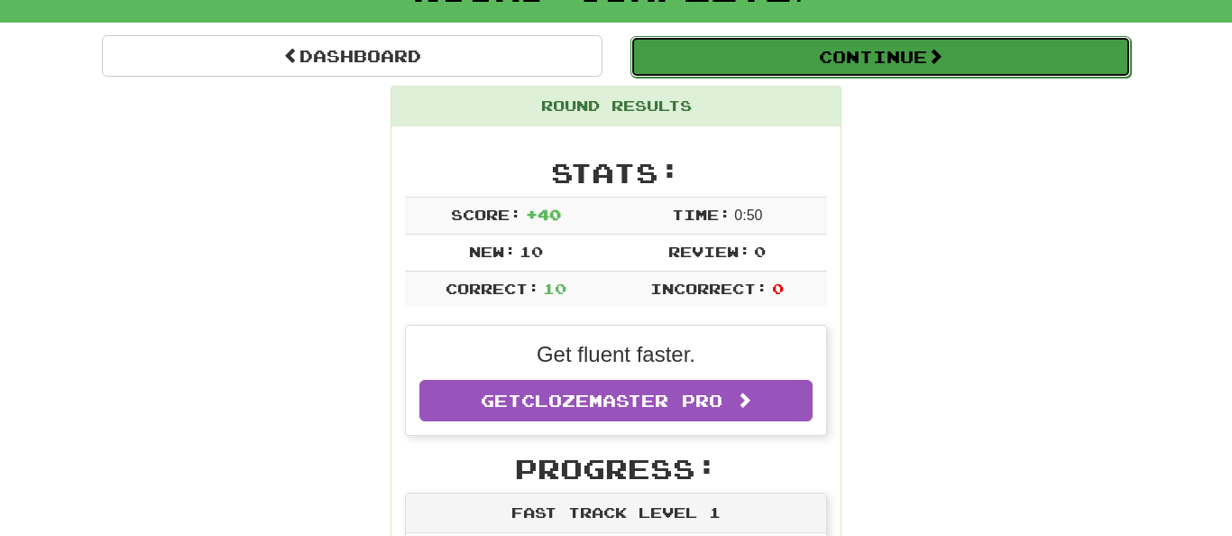
click at [906, 56] on button "Continue" at bounding box center [880, 56] width 501 height 41
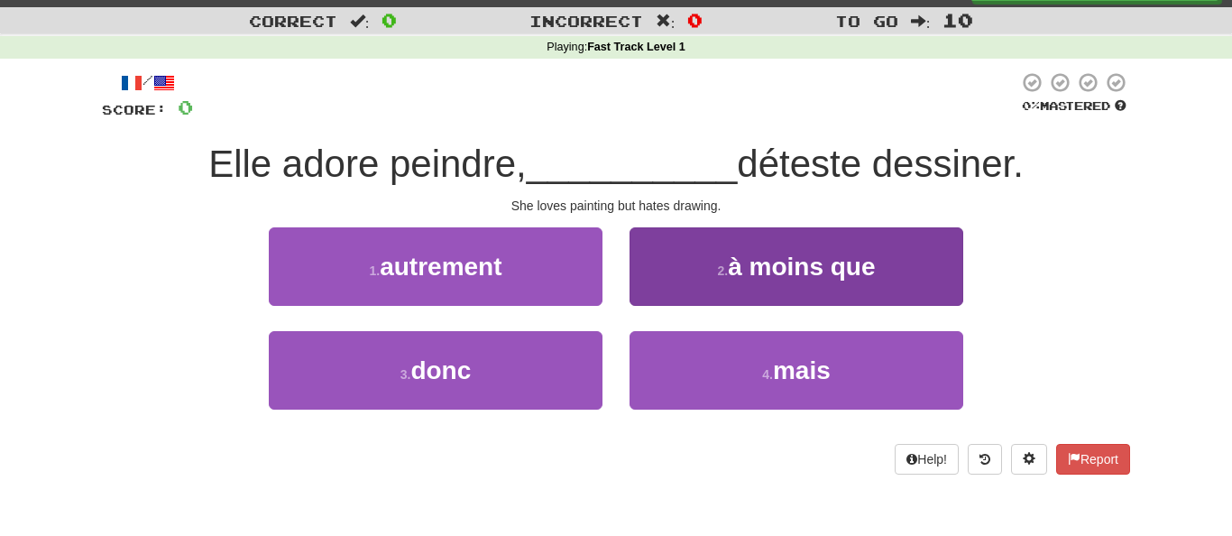
scroll to position [0, 0]
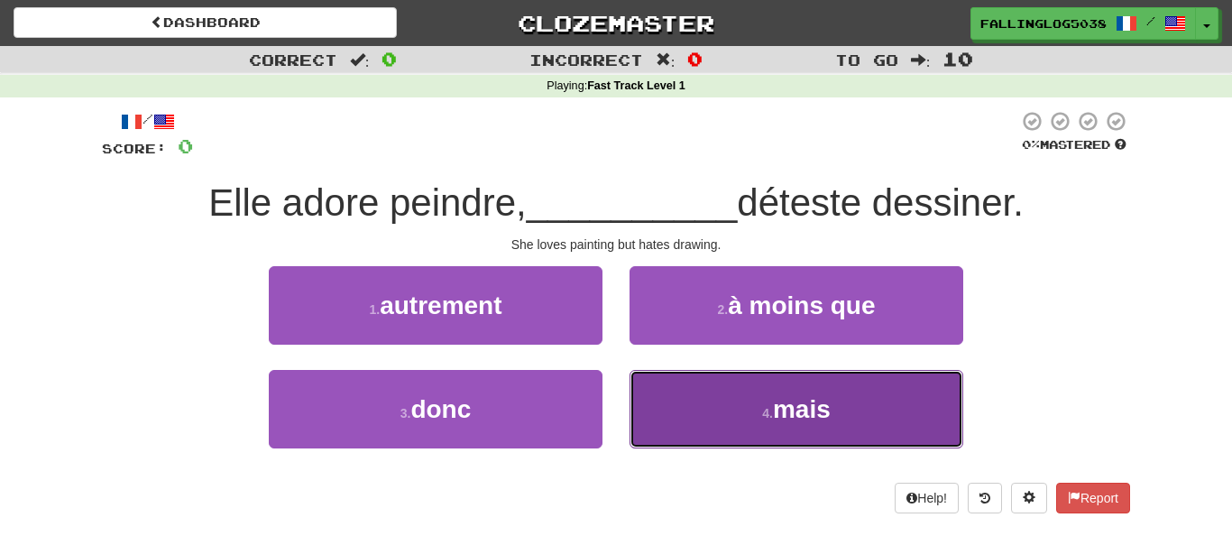
click at [766, 400] on button "4 . mais" at bounding box center [797, 409] width 334 height 78
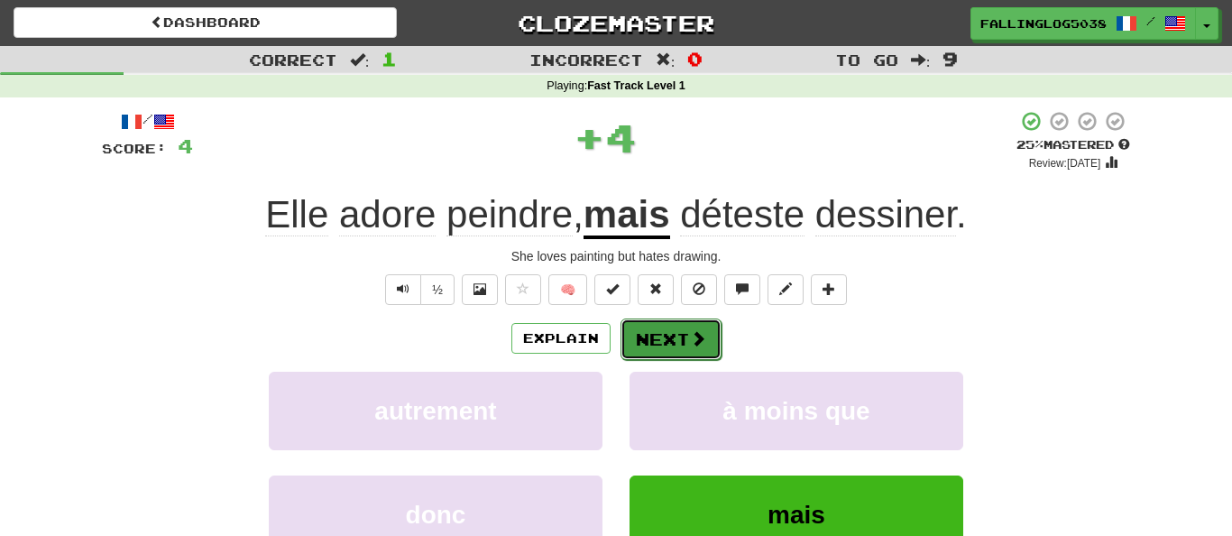
click at [699, 336] on span at bounding box center [698, 338] width 16 height 16
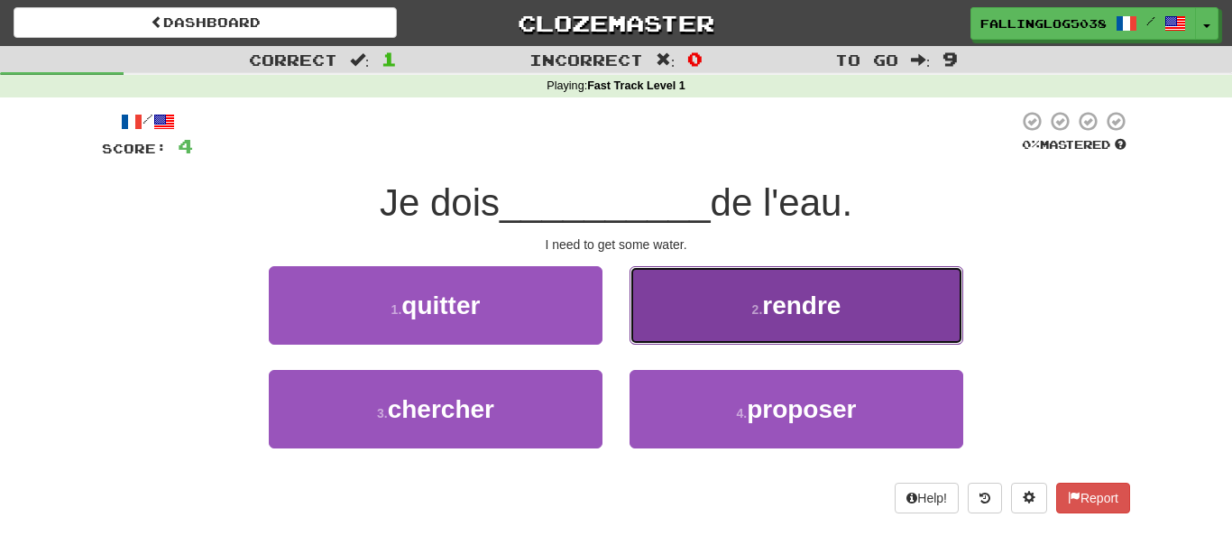
click at [716, 319] on button "2 . rendre" at bounding box center [797, 305] width 334 height 78
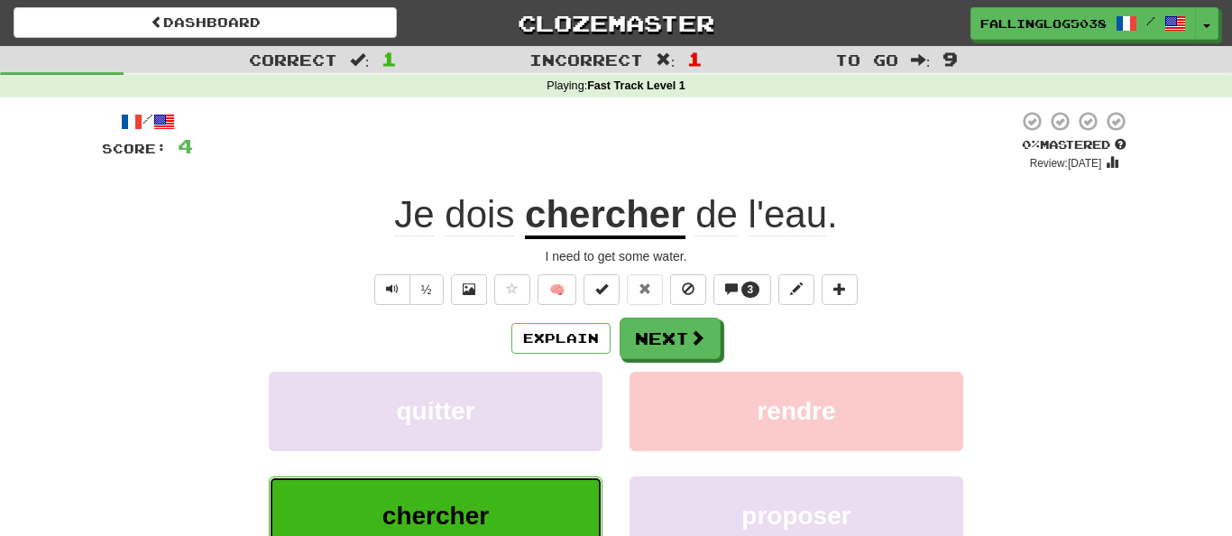
click at [506, 513] on button "chercher" at bounding box center [436, 515] width 334 height 78
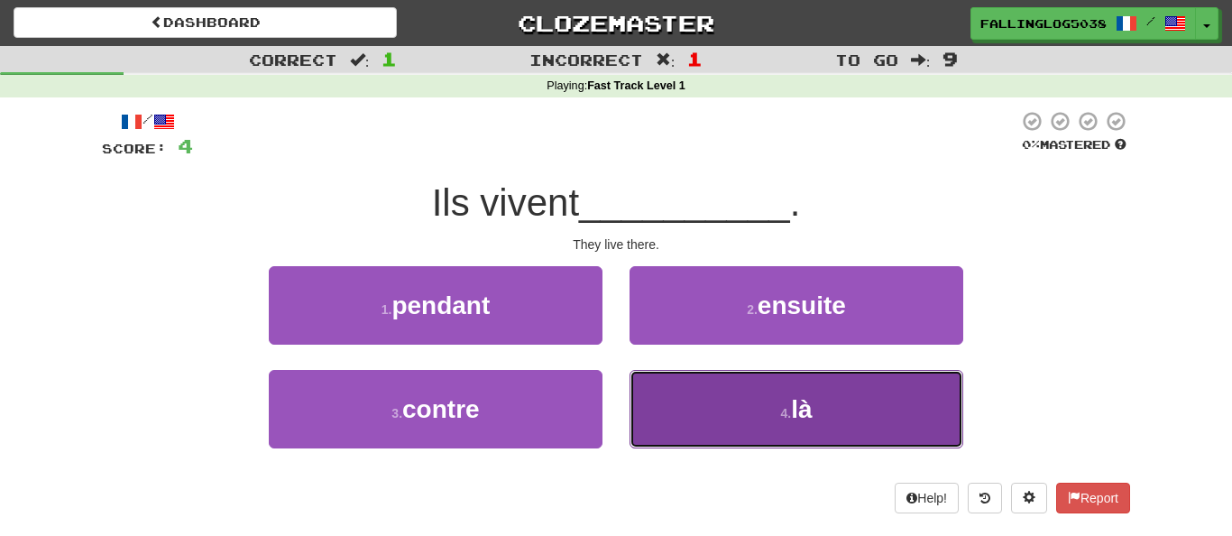
click at [739, 432] on button "4 . là" at bounding box center [797, 409] width 334 height 78
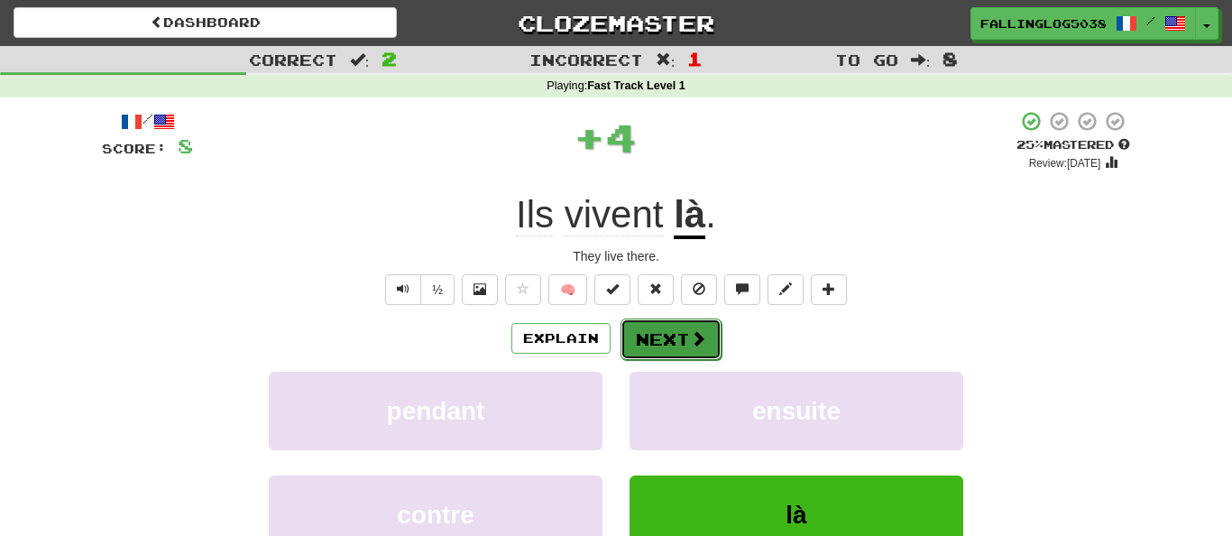
click at [676, 345] on button "Next" at bounding box center [671, 338] width 101 height 41
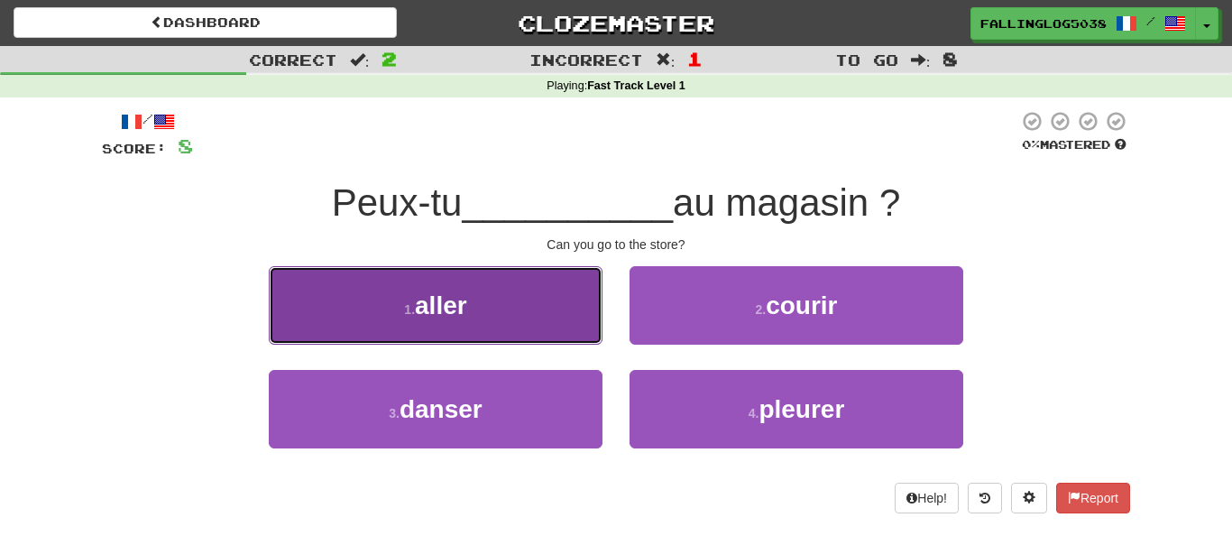
click at [560, 316] on button "1 . aller" at bounding box center [436, 305] width 334 height 78
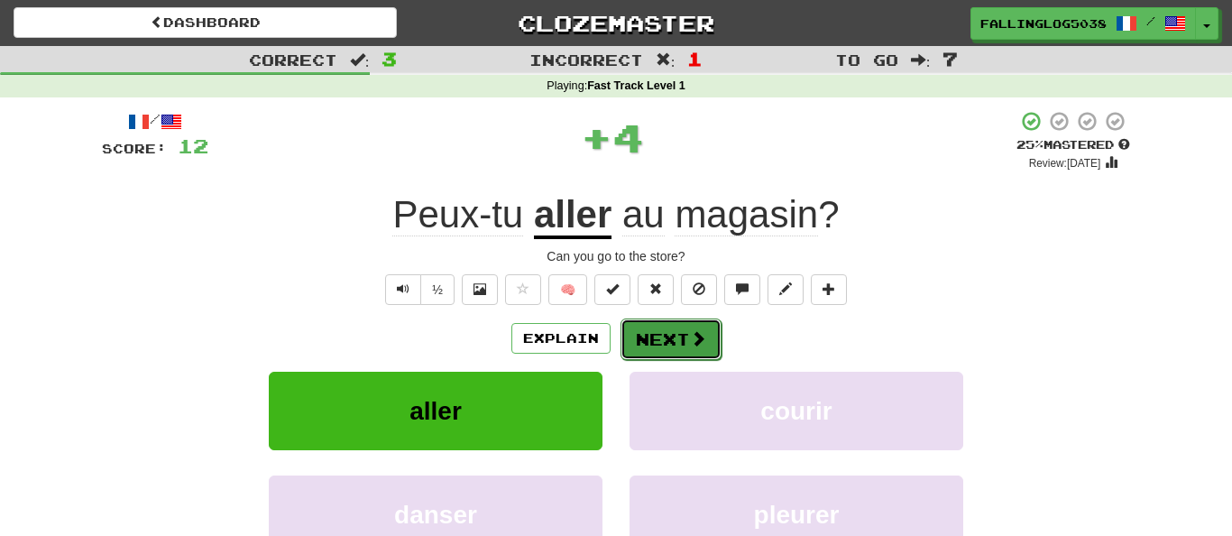
click at [680, 324] on button "Next" at bounding box center [671, 338] width 101 height 41
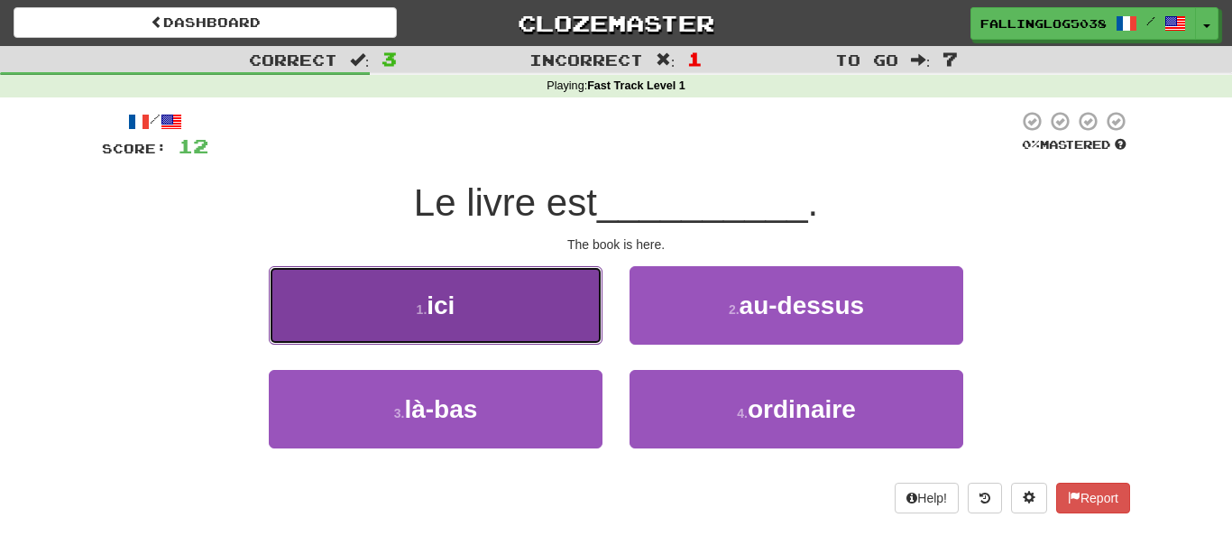
click at [573, 301] on button "1 . ici" at bounding box center [436, 305] width 334 height 78
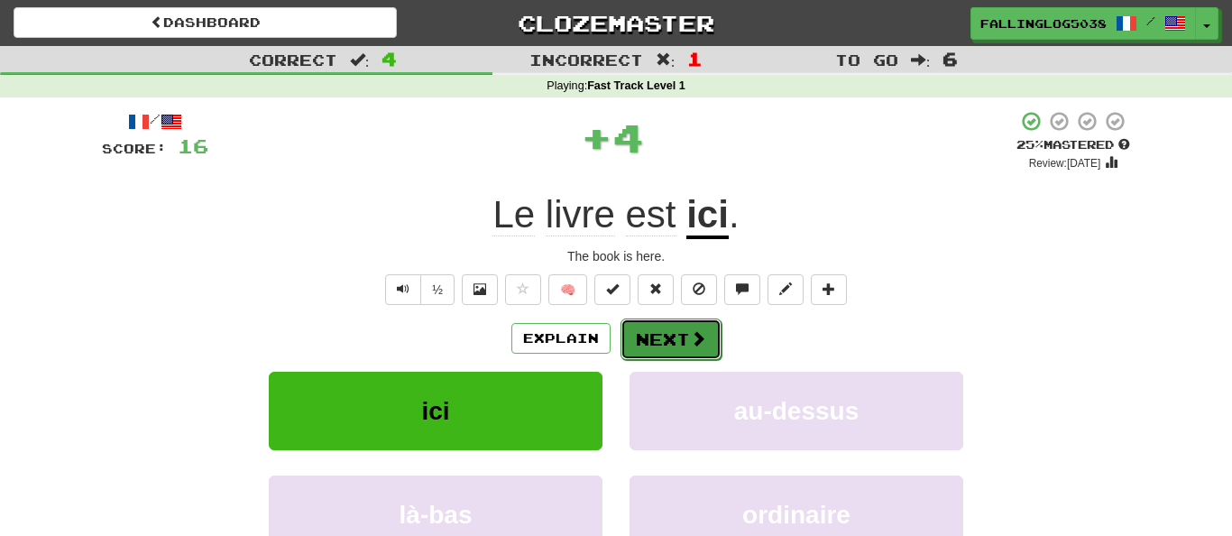
click at [652, 331] on button "Next" at bounding box center [671, 338] width 101 height 41
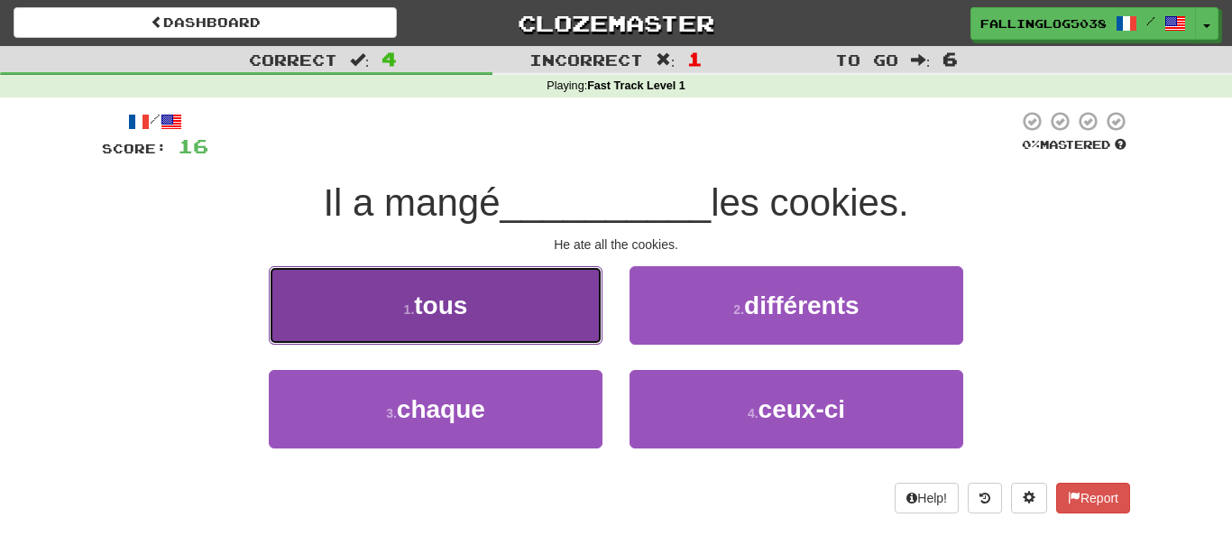
click at [519, 317] on button "1 . tous" at bounding box center [436, 305] width 334 height 78
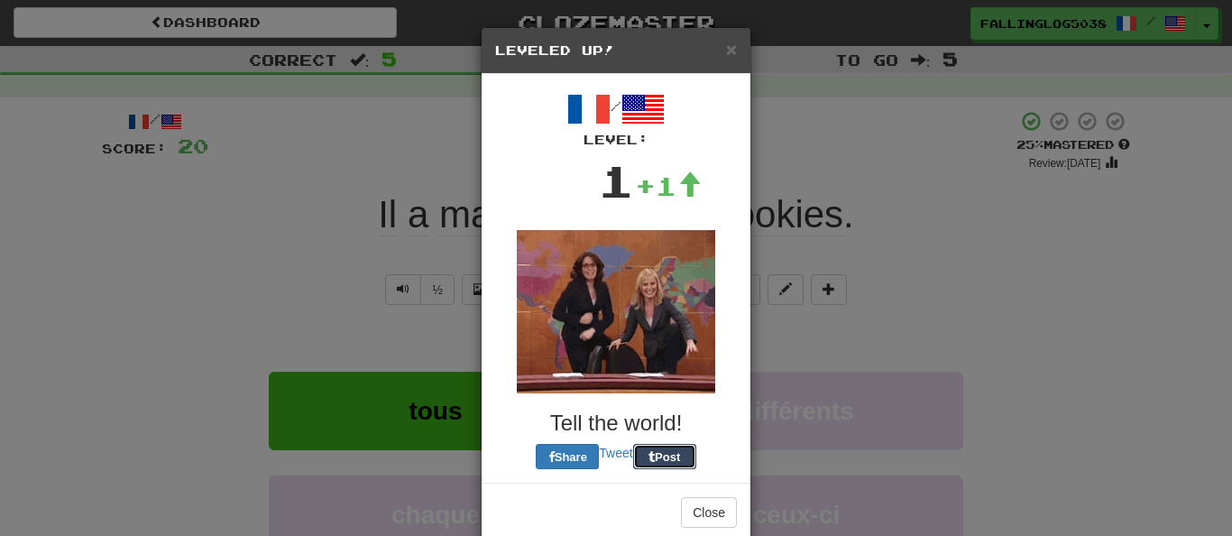
click at [647, 338] on div "/ Level: 1 +1 Tell the world! Share Tweet Post" at bounding box center [616, 278] width 242 height 382
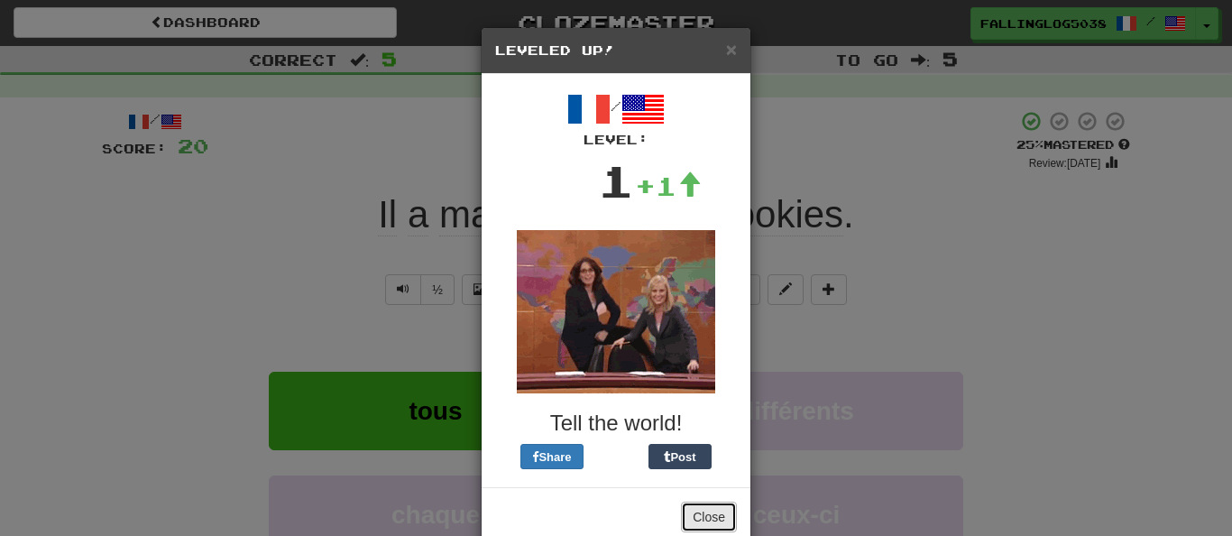
click at [719, 516] on button "Close" at bounding box center [709, 517] width 56 height 31
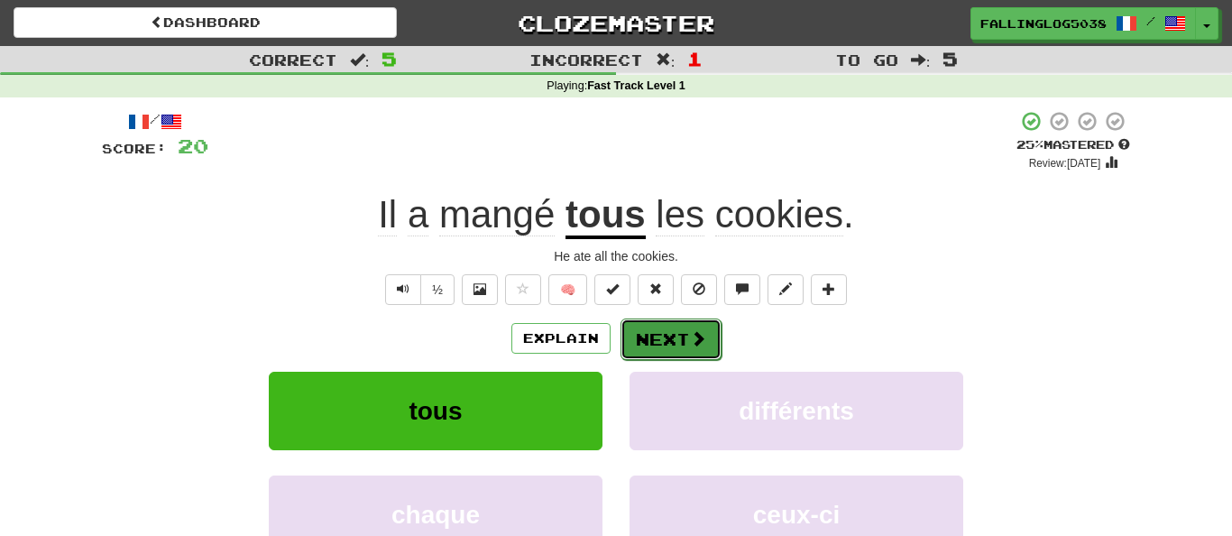
click at [663, 344] on button "Next" at bounding box center [671, 338] width 101 height 41
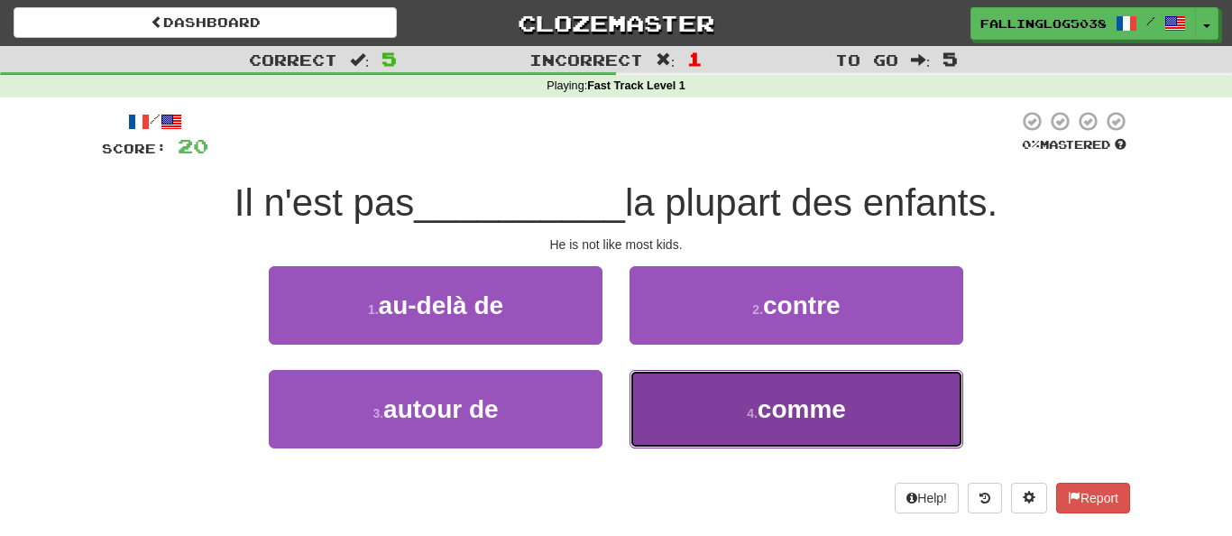
click at [713, 402] on button "4 . comme" at bounding box center [797, 409] width 334 height 78
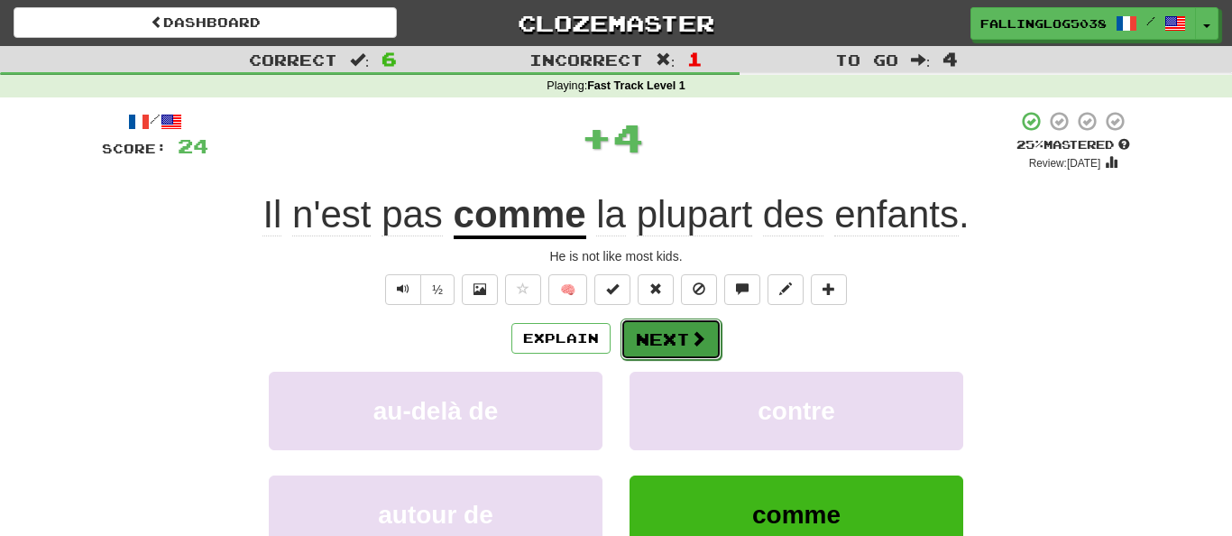
click at [686, 332] on button "Next" at bounding box center [671, 338] width 101 height 41
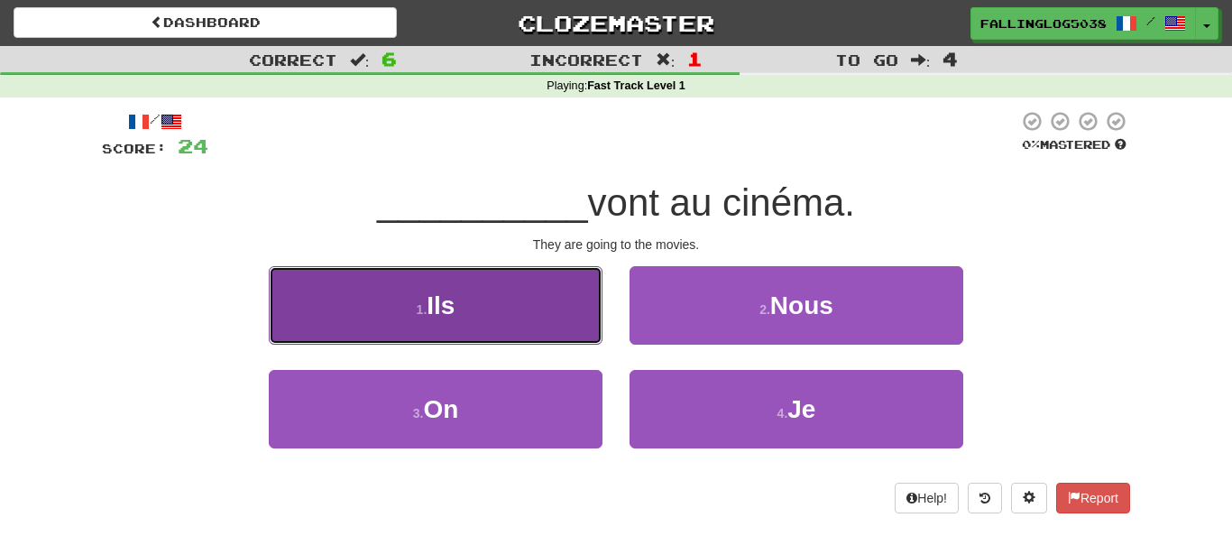
click at [585, 322] on button "1 . Ils" at bounding box center [436, 305] width 334 height 78
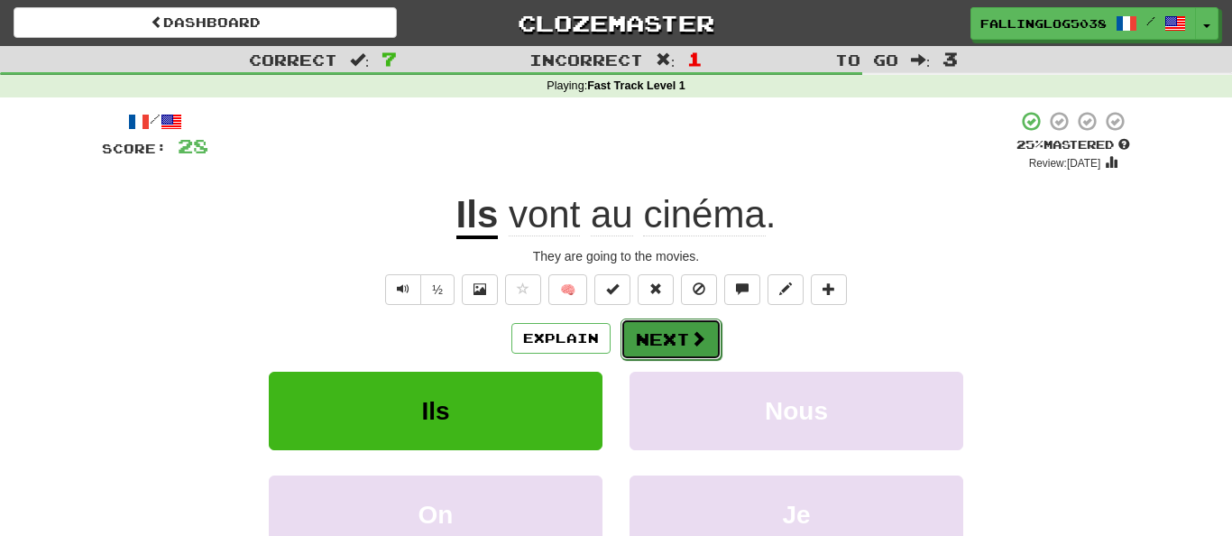
click at [657, 342] on button "Next" at bounding box center [671, 338] width 101 height 41
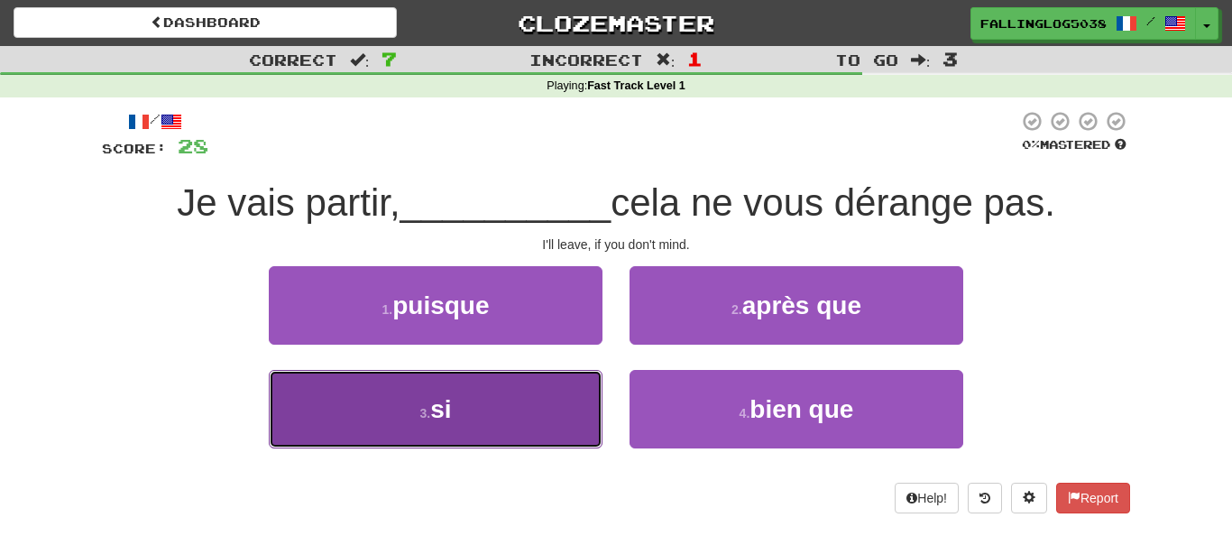
click at [574, 399] on button "3 . si" at bounding box center [436, 409] width 334 height 78
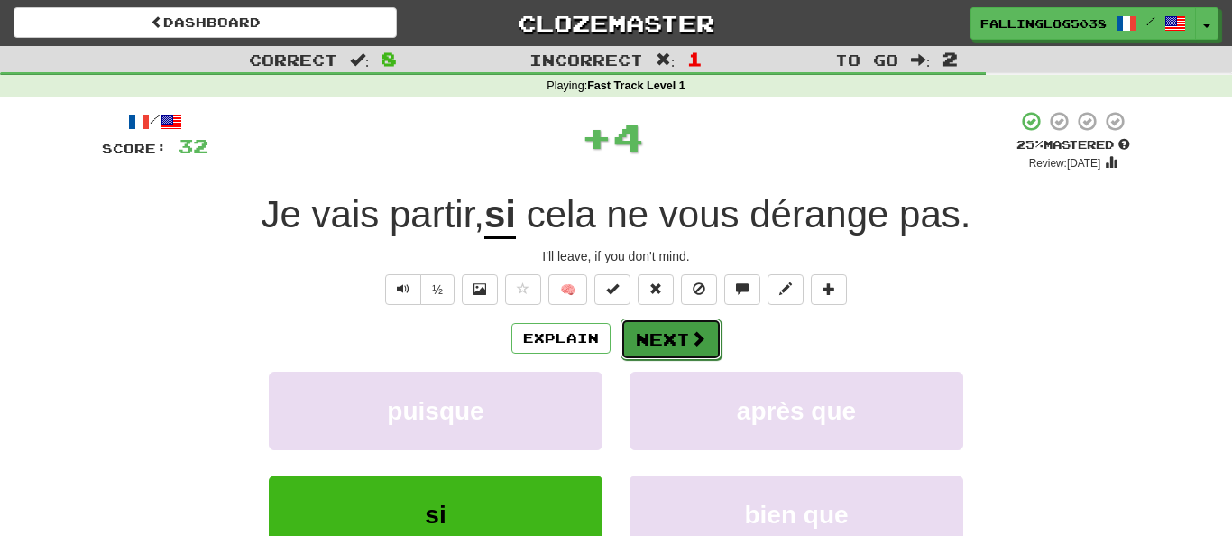
click at [689, 325] on button "Next" at bounding box center [671, 338] width 101 height 41
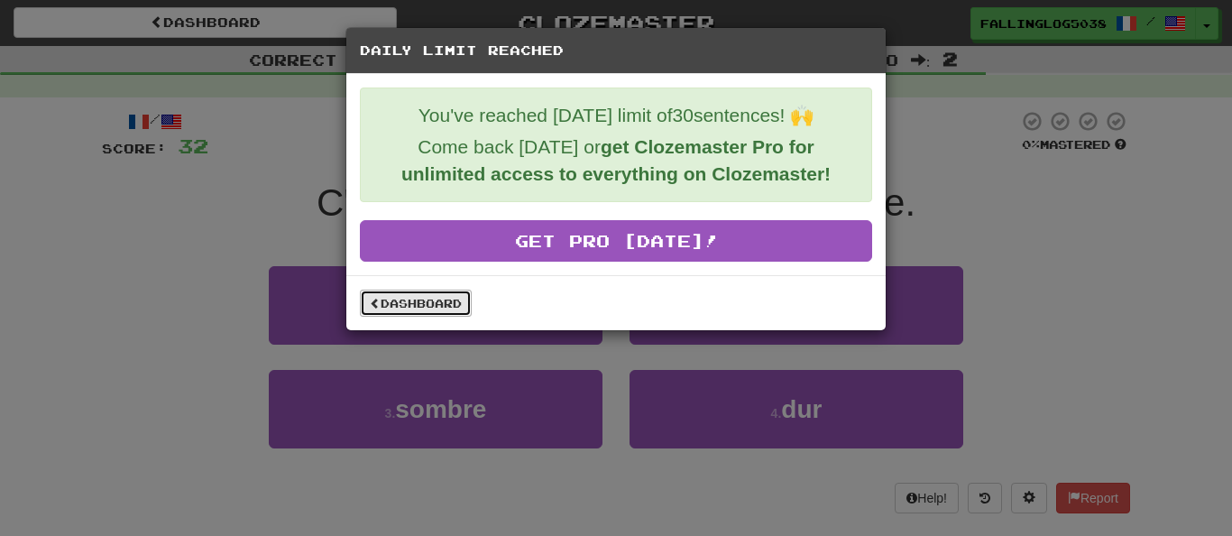
click at [443, 307] on link "Dashboard" at bounding box center [416, 303] width 112 height 27
